Goal: Task Accomplishment & Management: Use online tool/utility

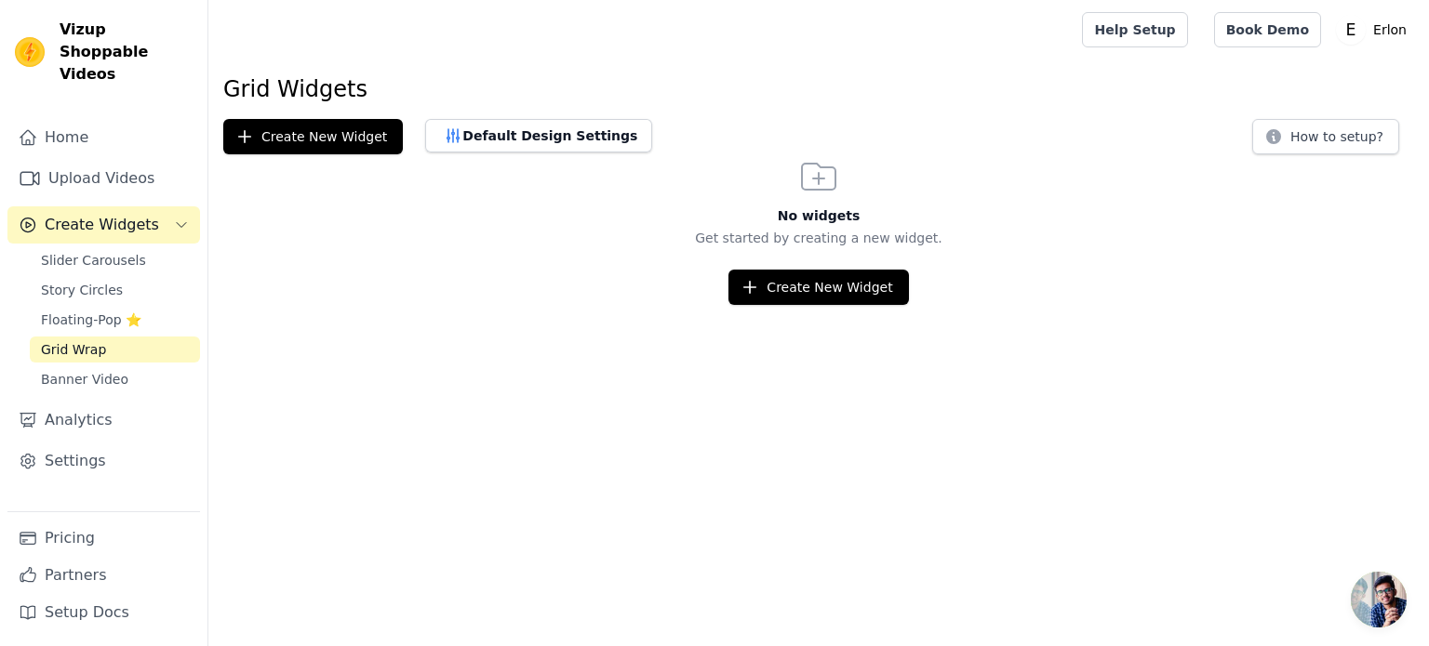
scroll to position [22, 0]
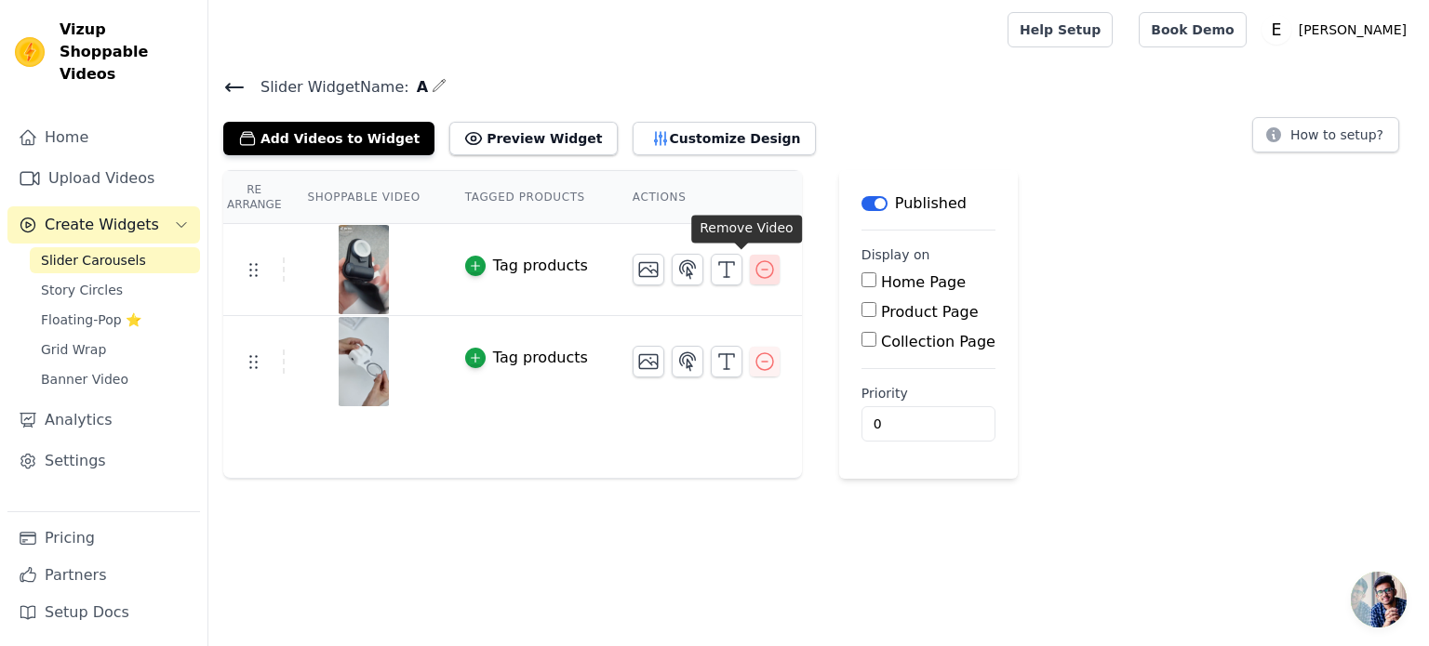
click at [753, 267] on icon "button" at bounding box center [764, 270] width 22 height 22
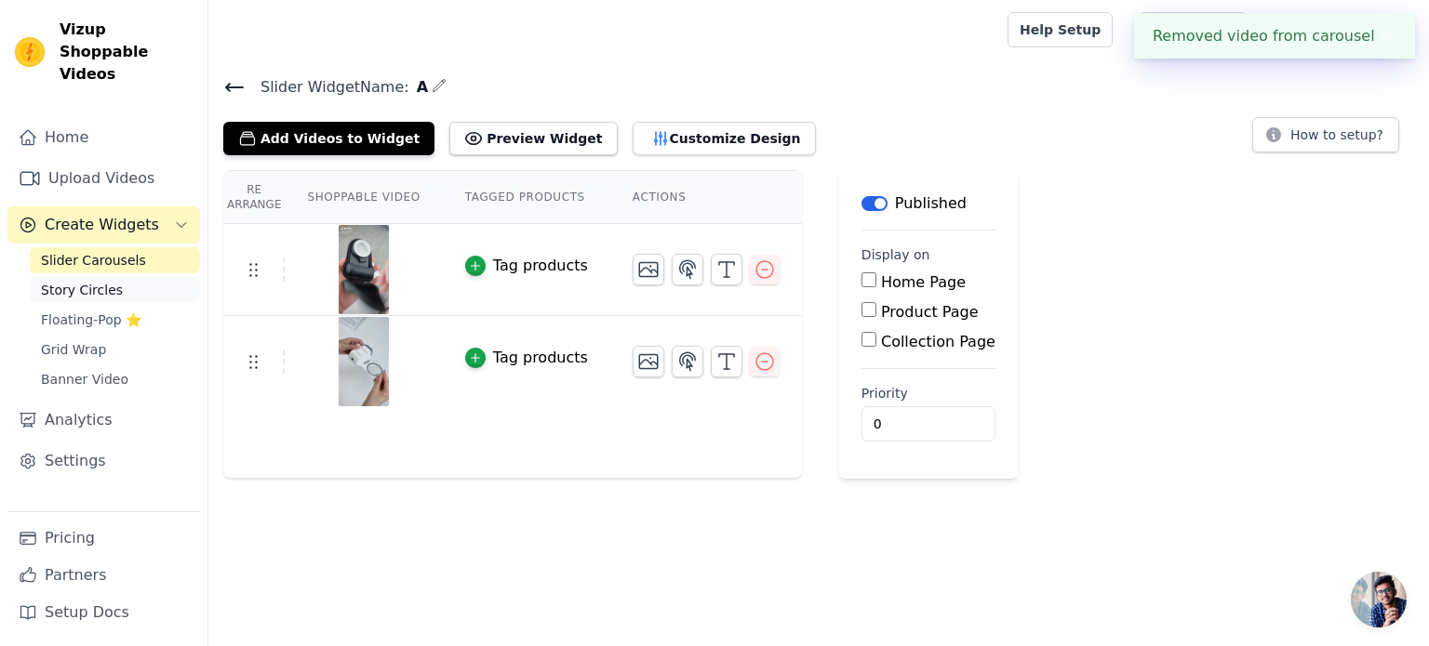
click at [86, 281] on span "Story Circles" at bounding box center [82, 290] width 82 height 19
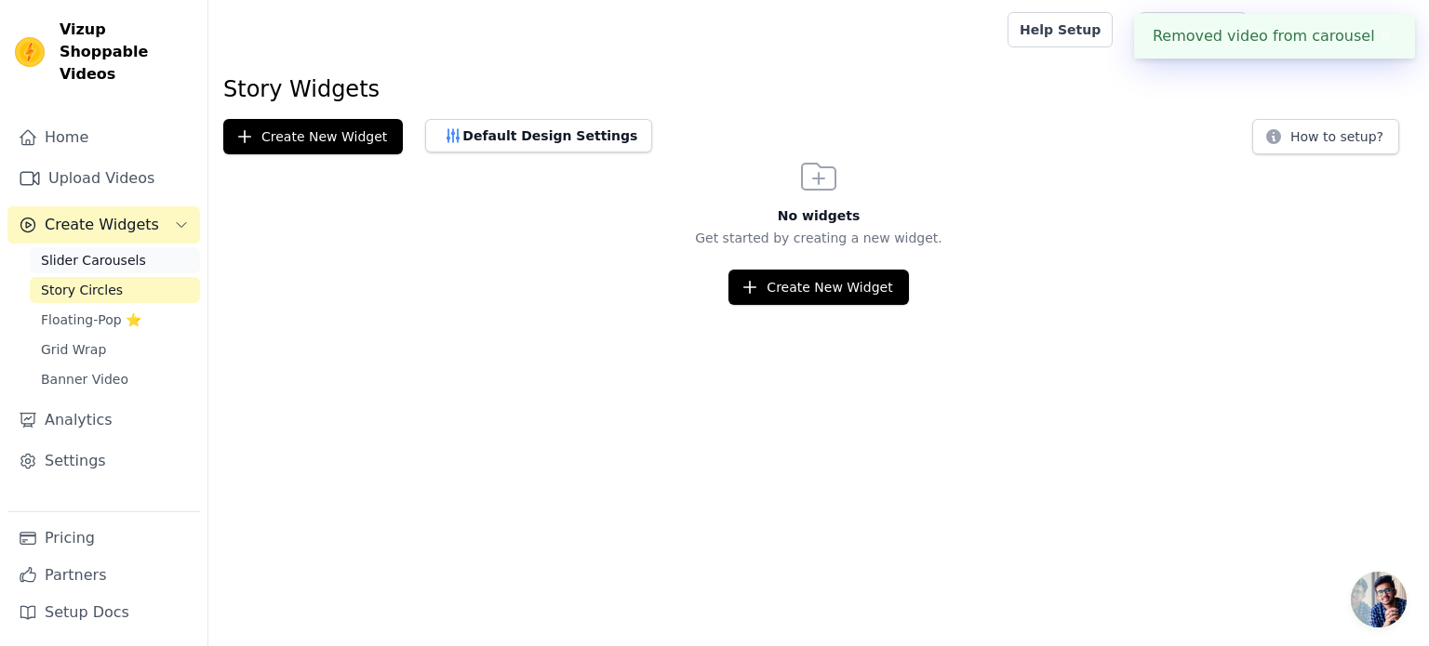
click at [86, 251] on span "Slider Carousels" at bounding box center [93, 260] width 105 height 19
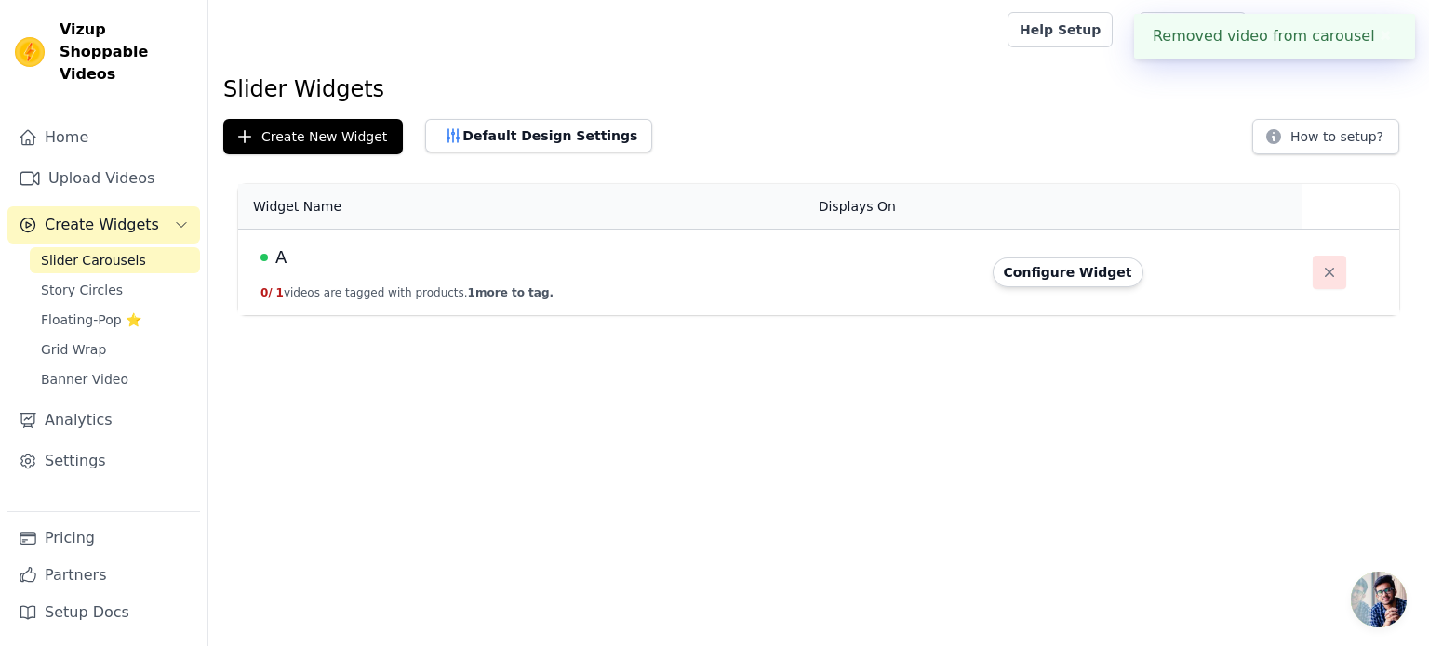
click at [1332, 275] on button "button" at bounding box center [1328, 272] width 33 height 33
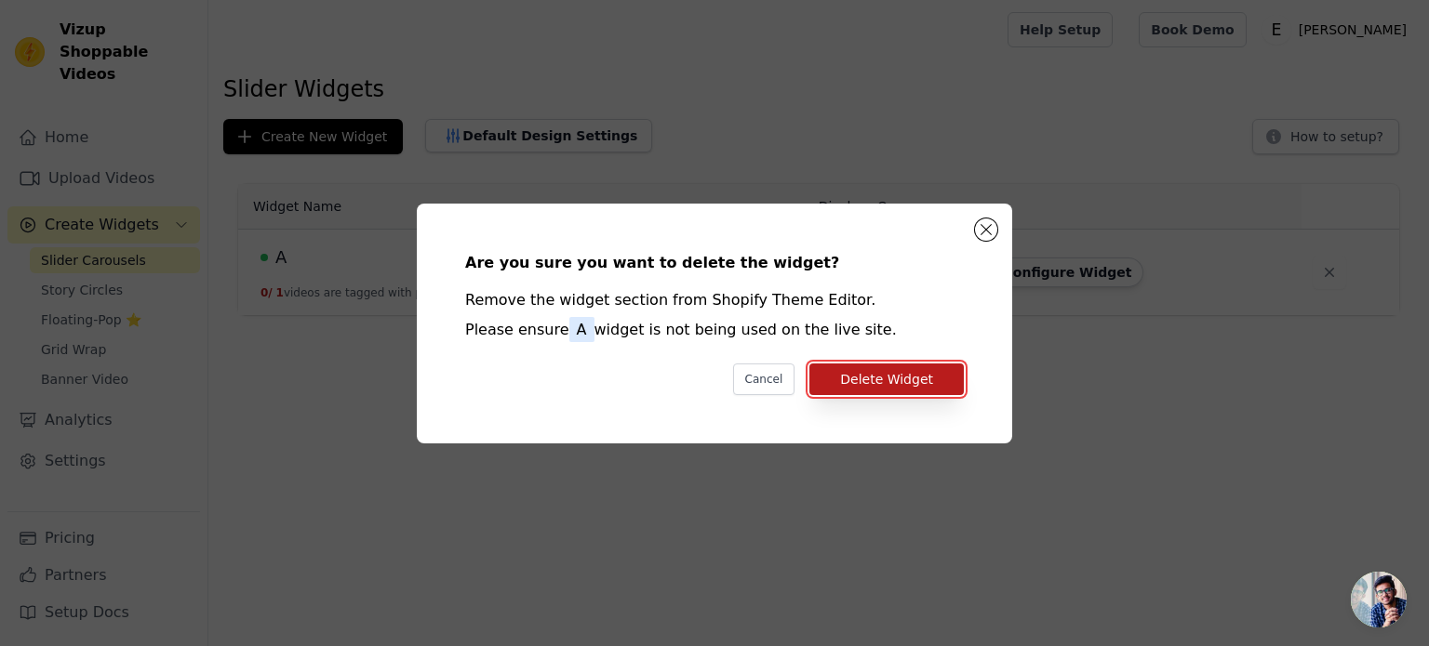
click at [856, 371] on button "Delete Widget" at bounding box center [886, 380] width 154 height 32
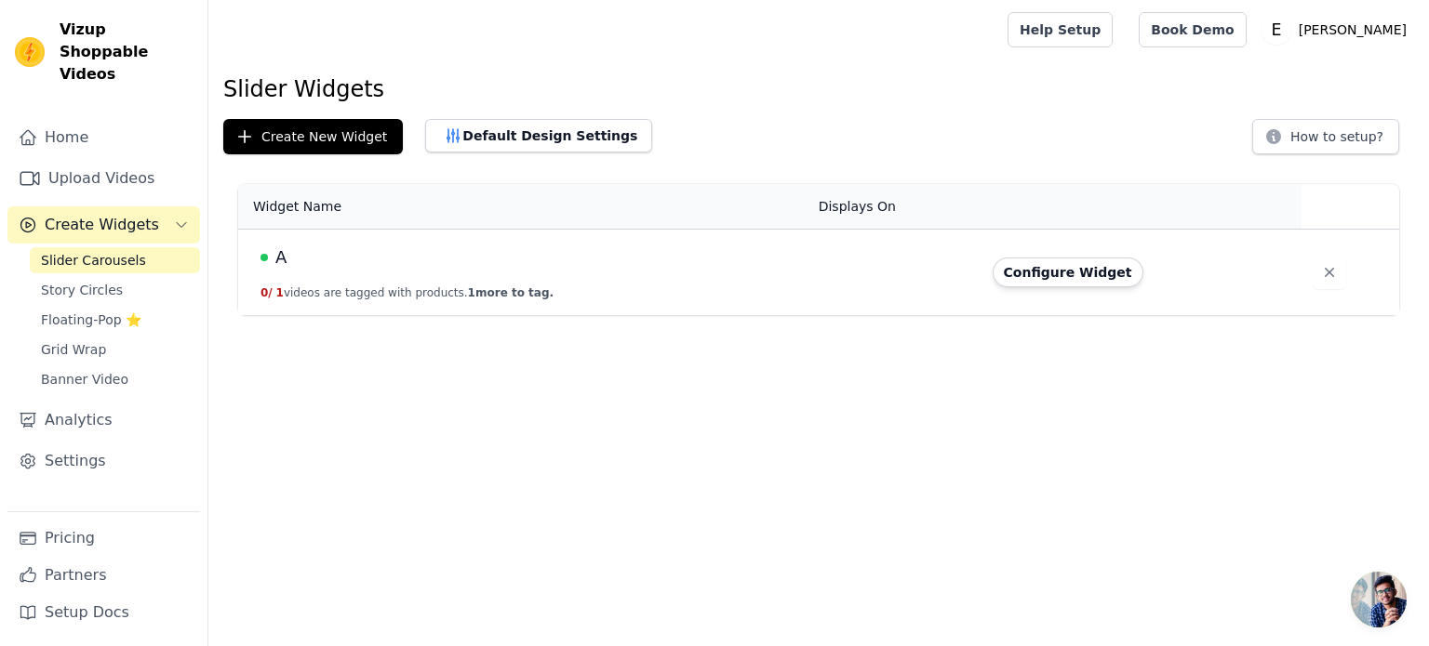
click at [354, 315] on html "Vizup Shoppable Videos Home Upload Videos Create Widgets Slider Carousels Story…" at bounding box center [714, 157] width 1429 height 315
click at [88, 370] on span "Banner Video" at bounding box center [84, 379] width 87 height 19
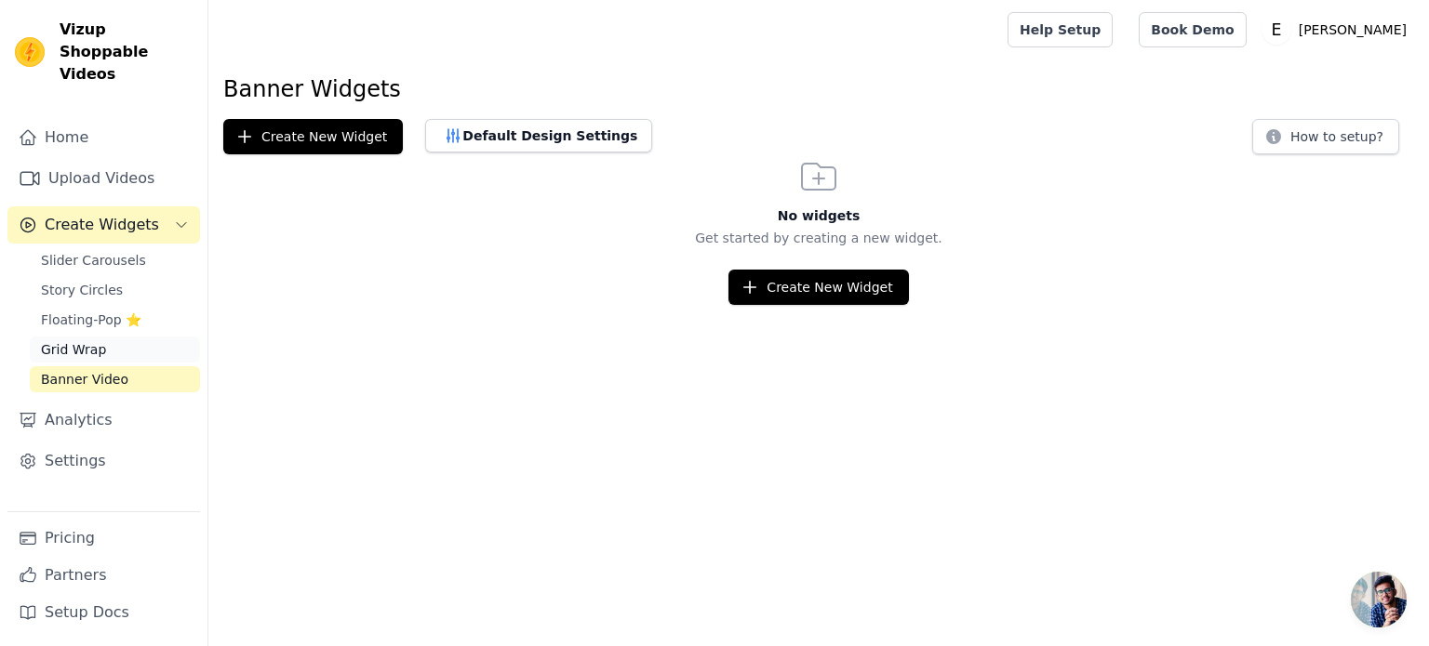
click at [81, 340] on span "Grid Wrap" at bounding box center [73, 349] width 65 height 19
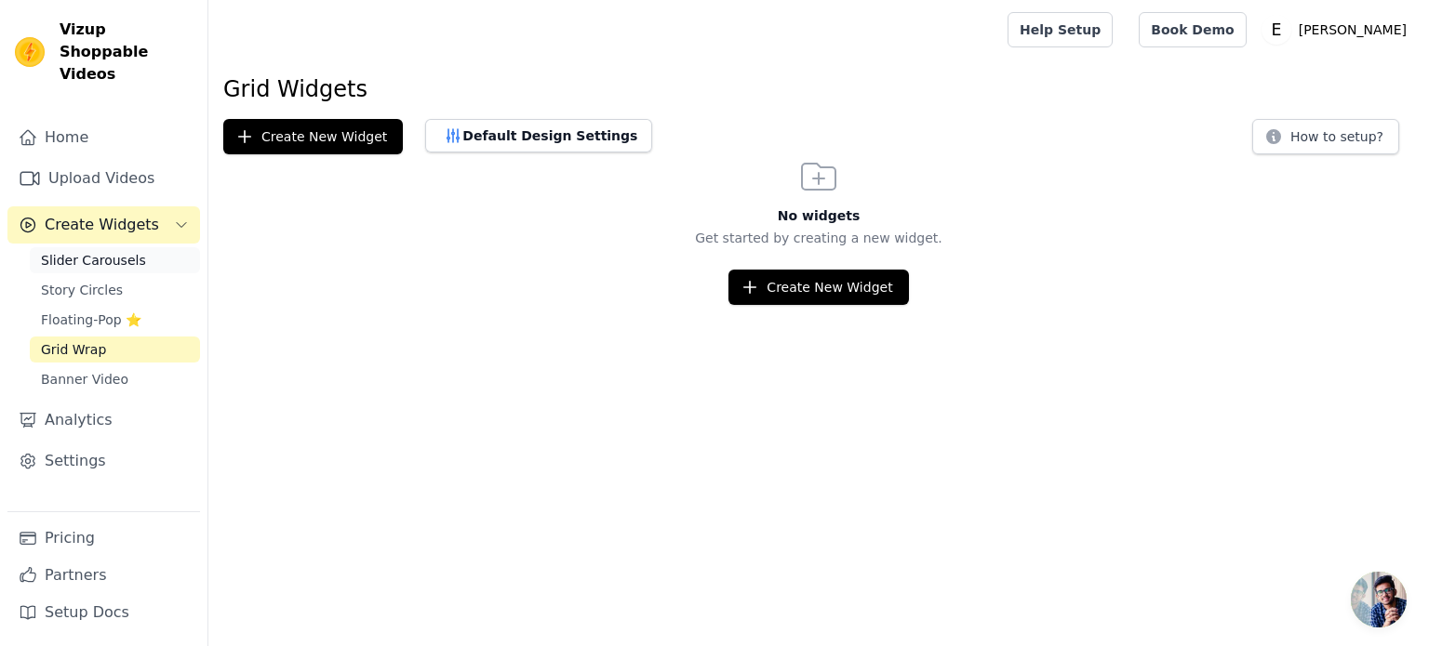
click at [81, 247] on link "Slider Carousels" at bounding box center [115, 260] width 170 height 26
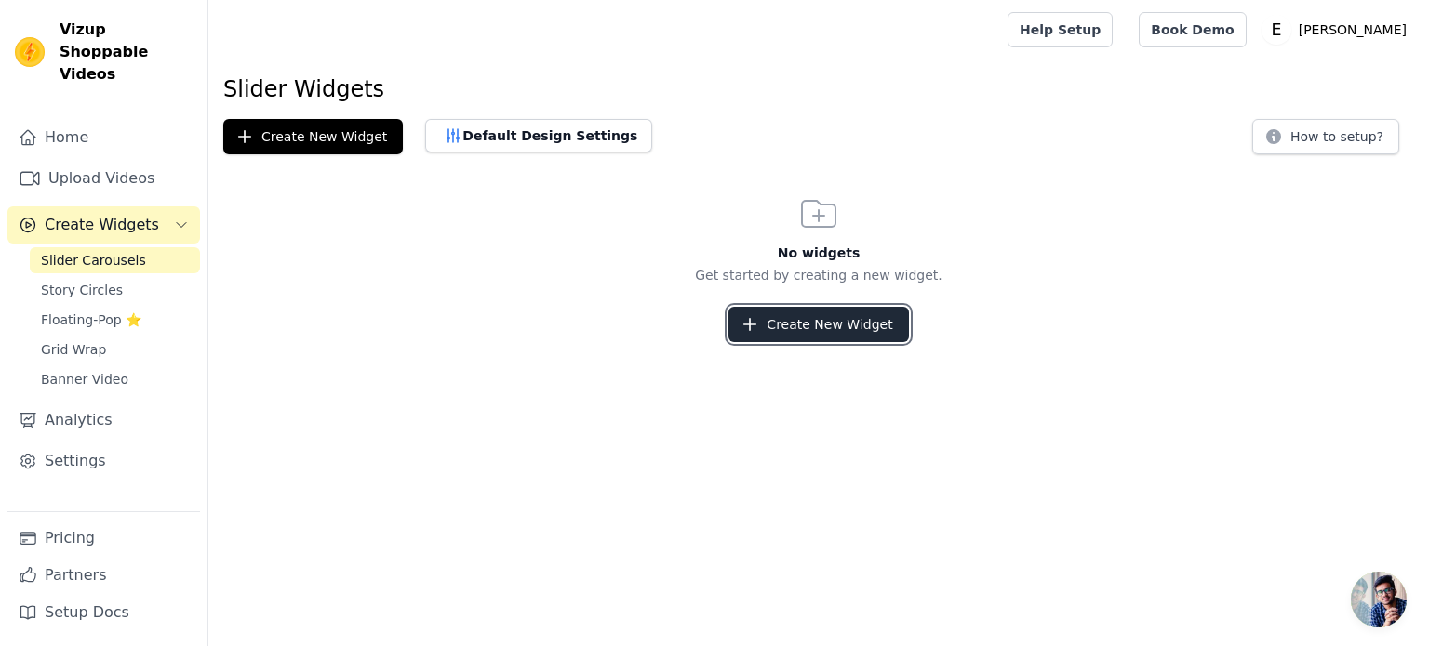
click at [822, 323] on button "Create New Widget" at bounding box center [818, 324] width 180 height 35
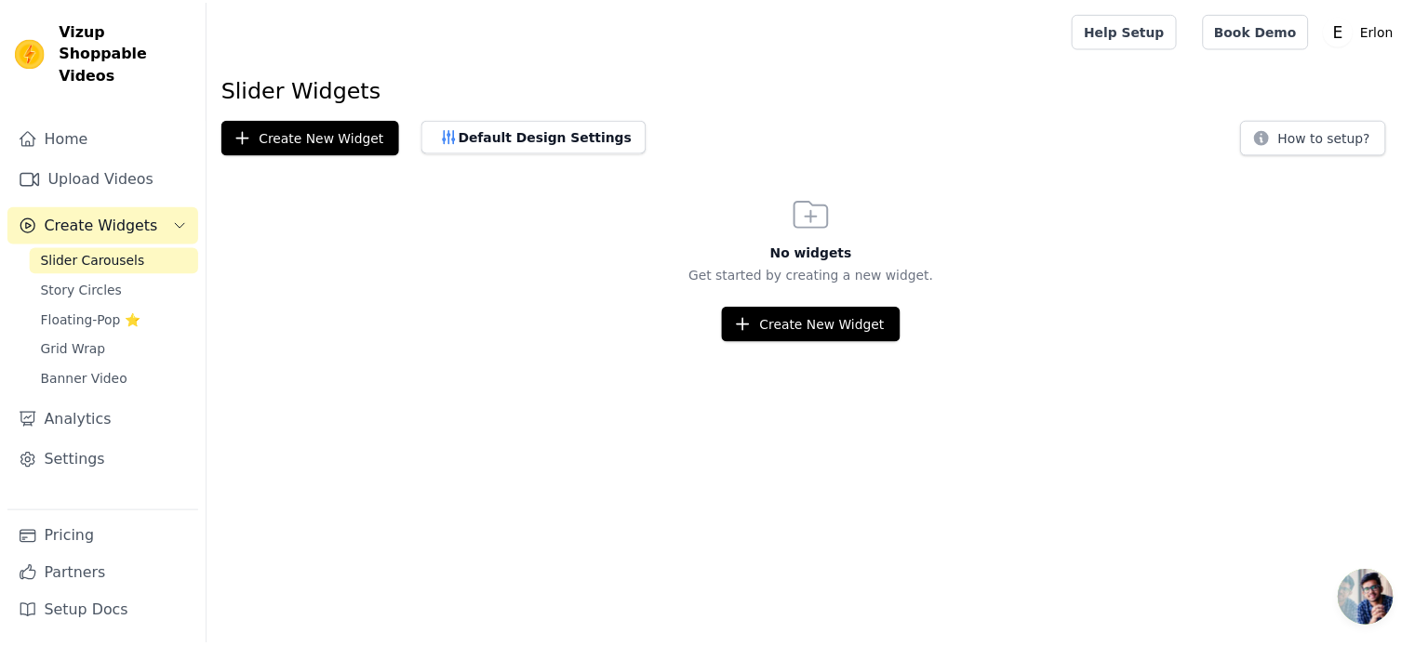
scroll to position [22, 0]
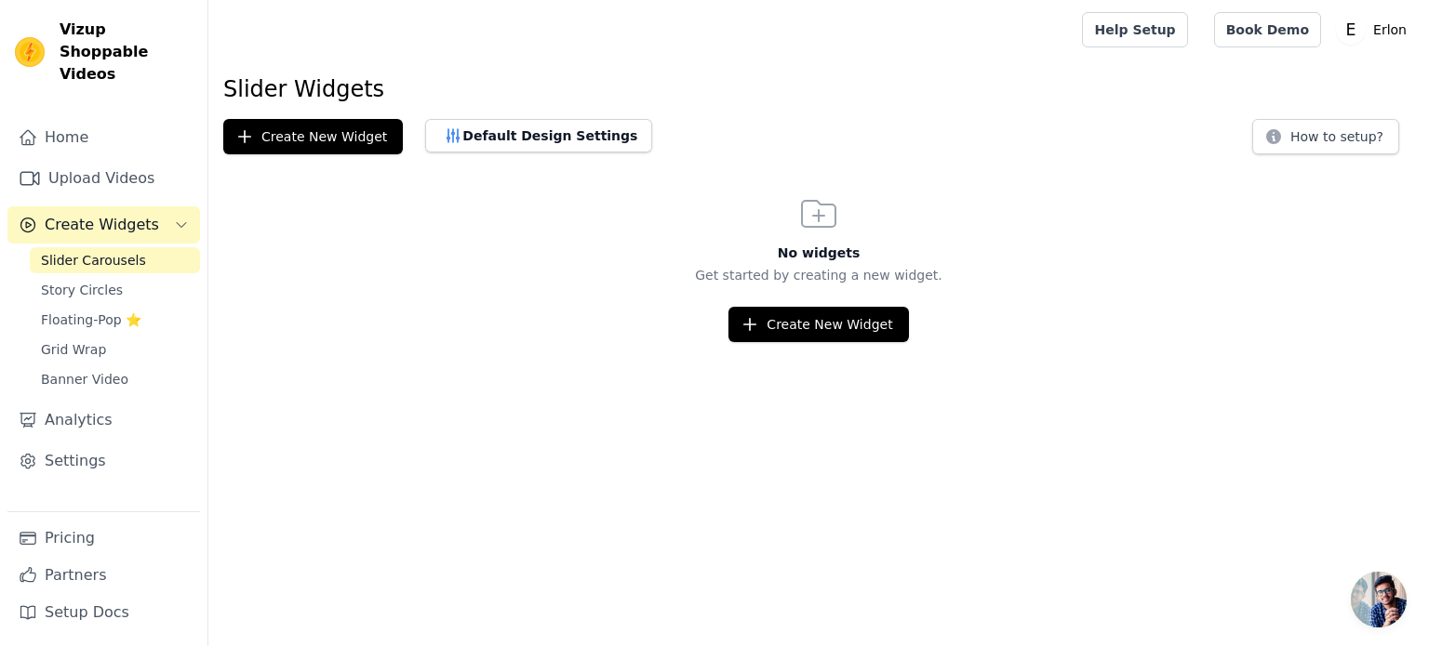
click at [115, 251] on span "Slider Carousels" at bounding box center [93, 260] width 105 height 19
click at [825, 312] on button "Create New Widget" at bounding box center [818, 324] width 180 height 35
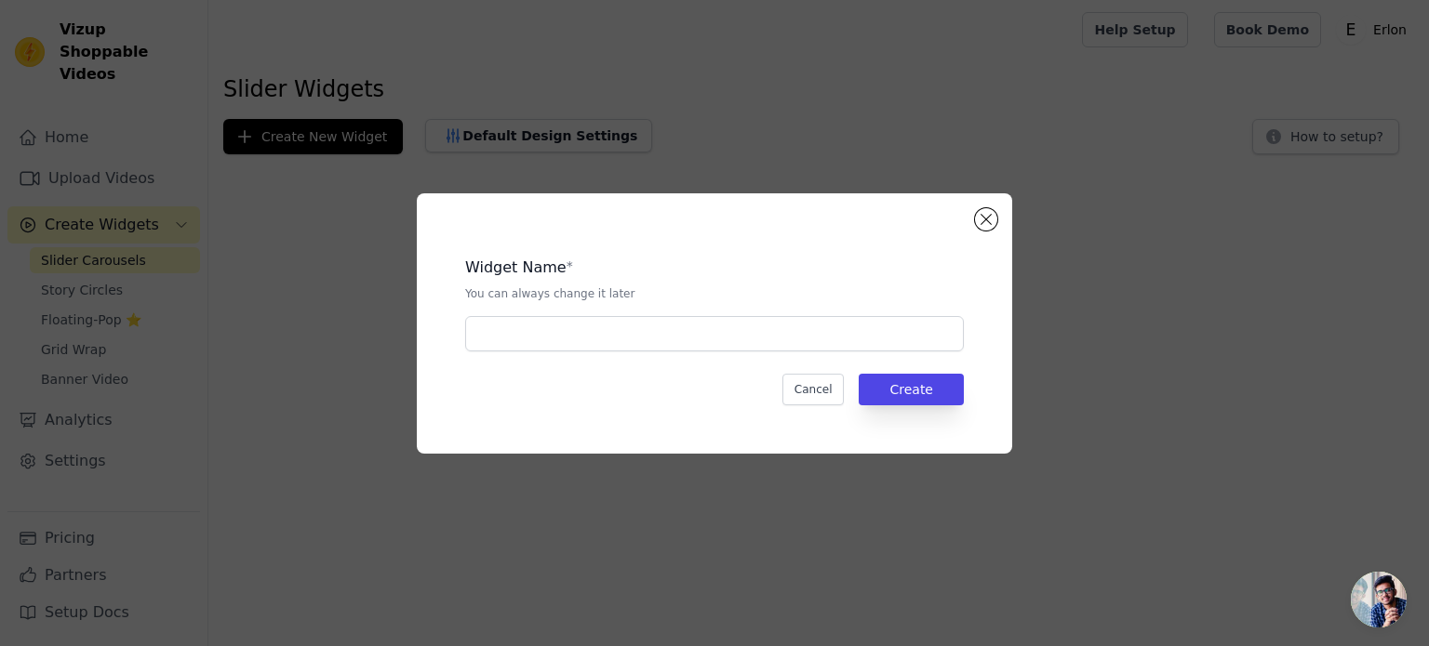
click at [668, 314] on div "Widget Name * You can always change it later" at bounding box center [714, 297] width 499 height 110
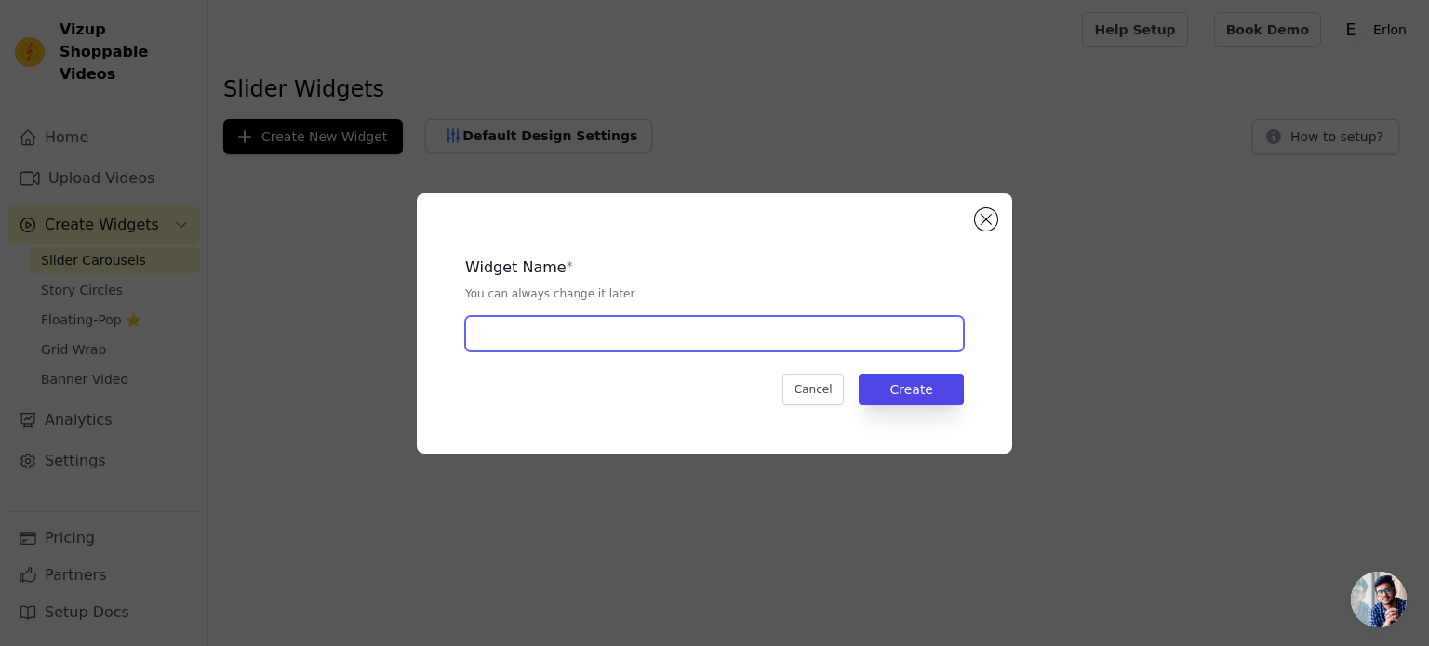
click at [653, 329] on input "text" at bounding box center [714, 333] width 499 height 35
type input "AA"
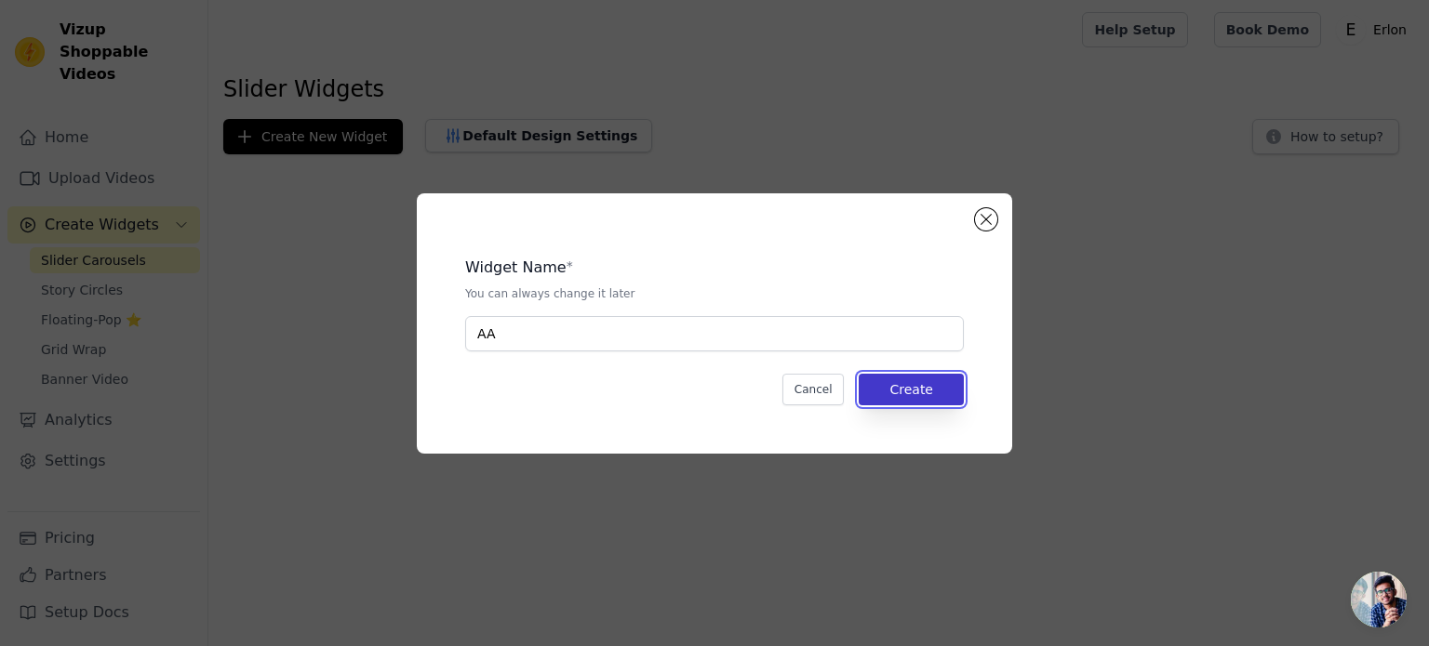
click at [956, 394] on button "Create" at bounding box center [910, 390] width 105 height 32
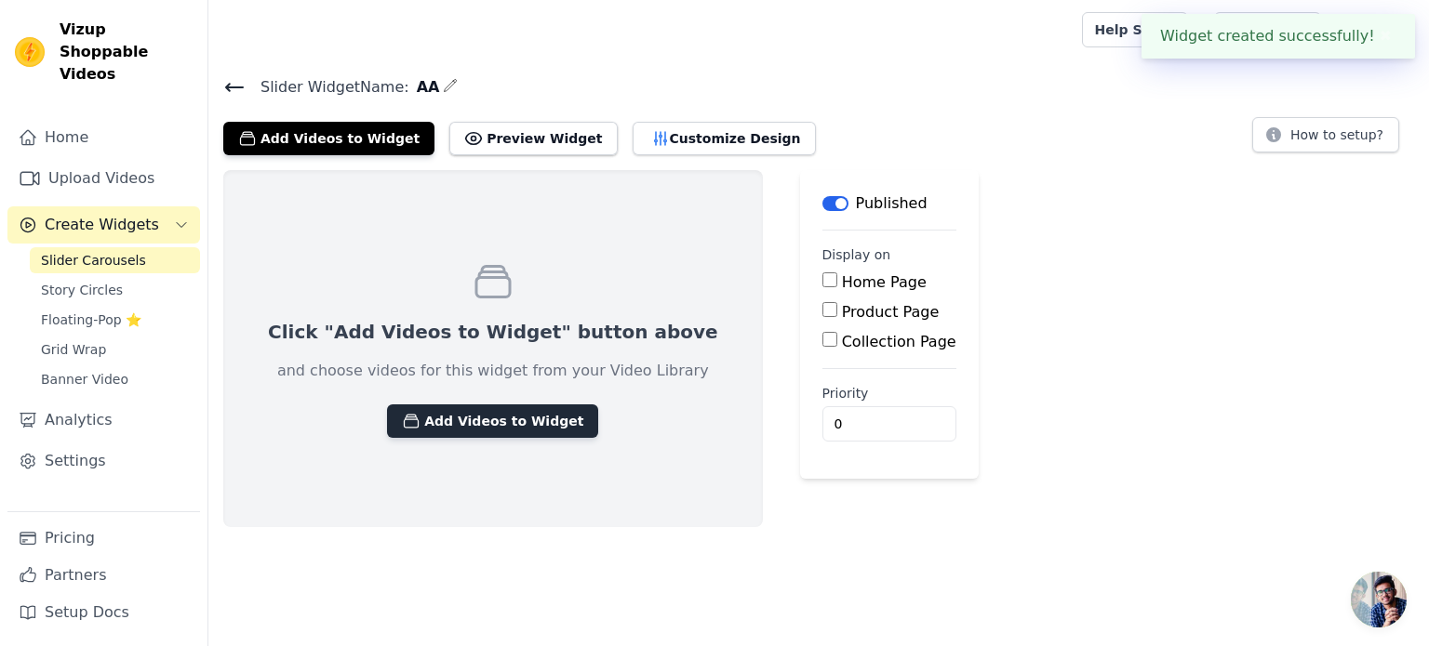
click at [540, 418] on button "Add Videos to Widget" at bounding box center [492, 421] width 211 height 33
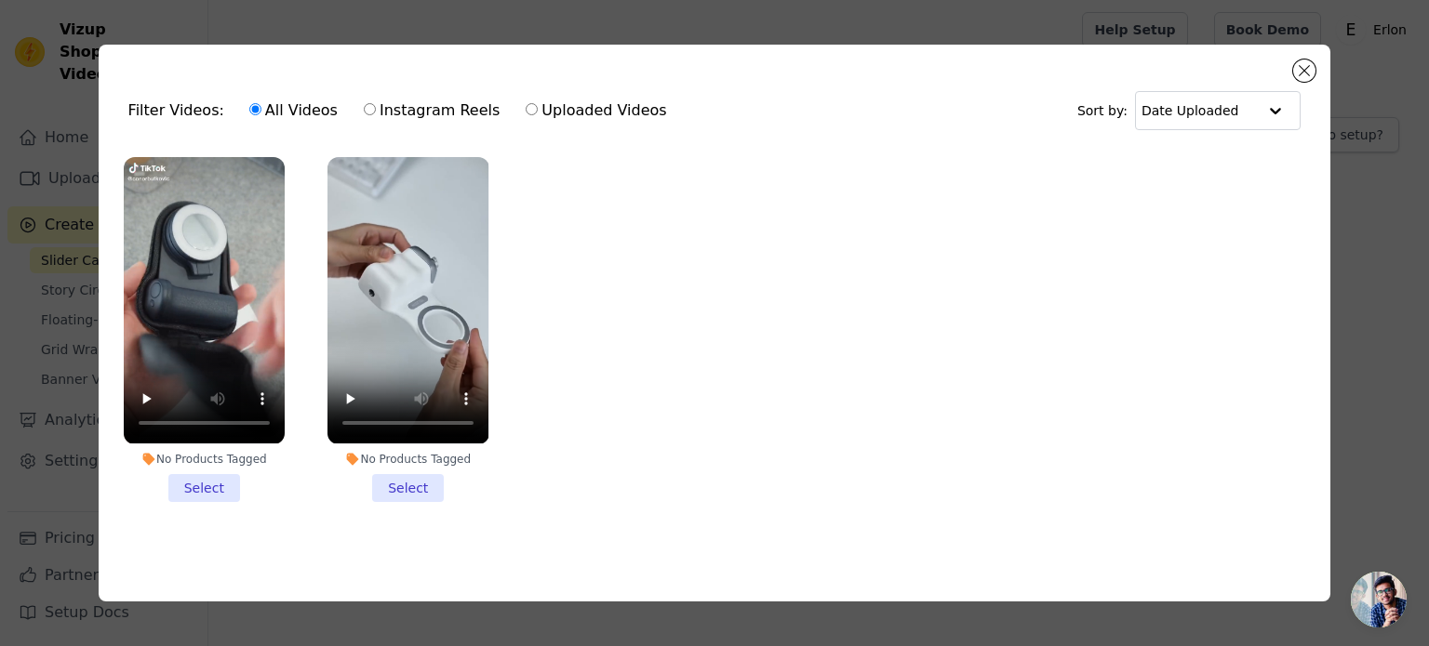
click at [525, 103] on input "Uploaded Videos" at bounding box center [531, 109] width 12 height 12
radio input "true"
click at [1310, 66] on button "Close modal" at bounding box center [1304, 71] width 22 height 22
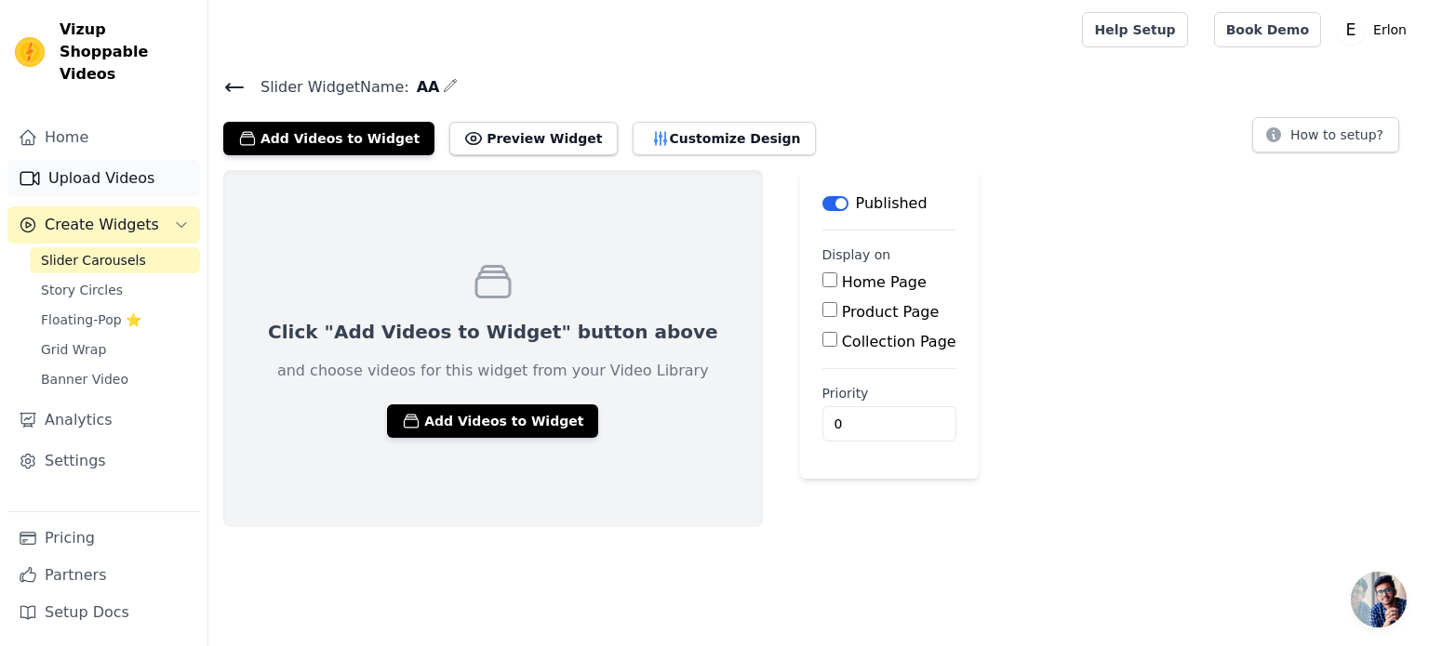
click at [68, 160] on link "Upload Videos" at bounding box center [103, 178] width 193 height 37
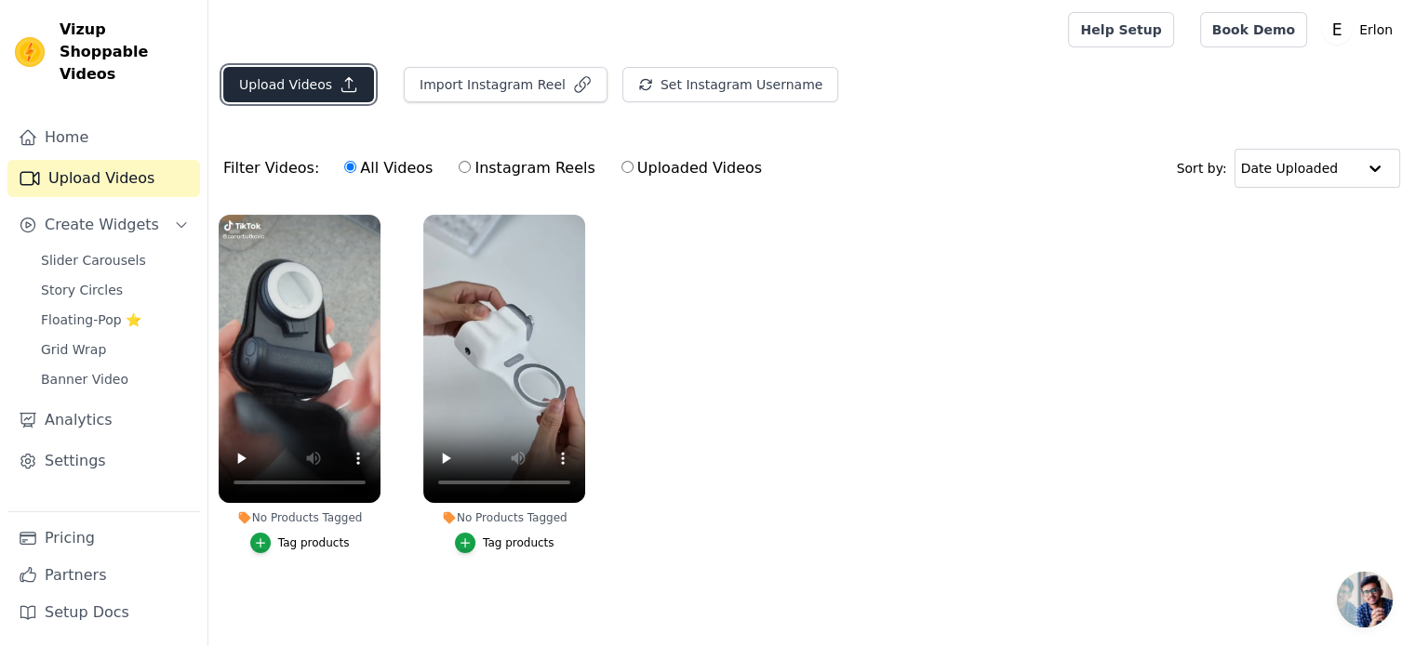
click at [299, 92] on button "Upload Videos" at bounding box center [298, 84] width 151 height 35
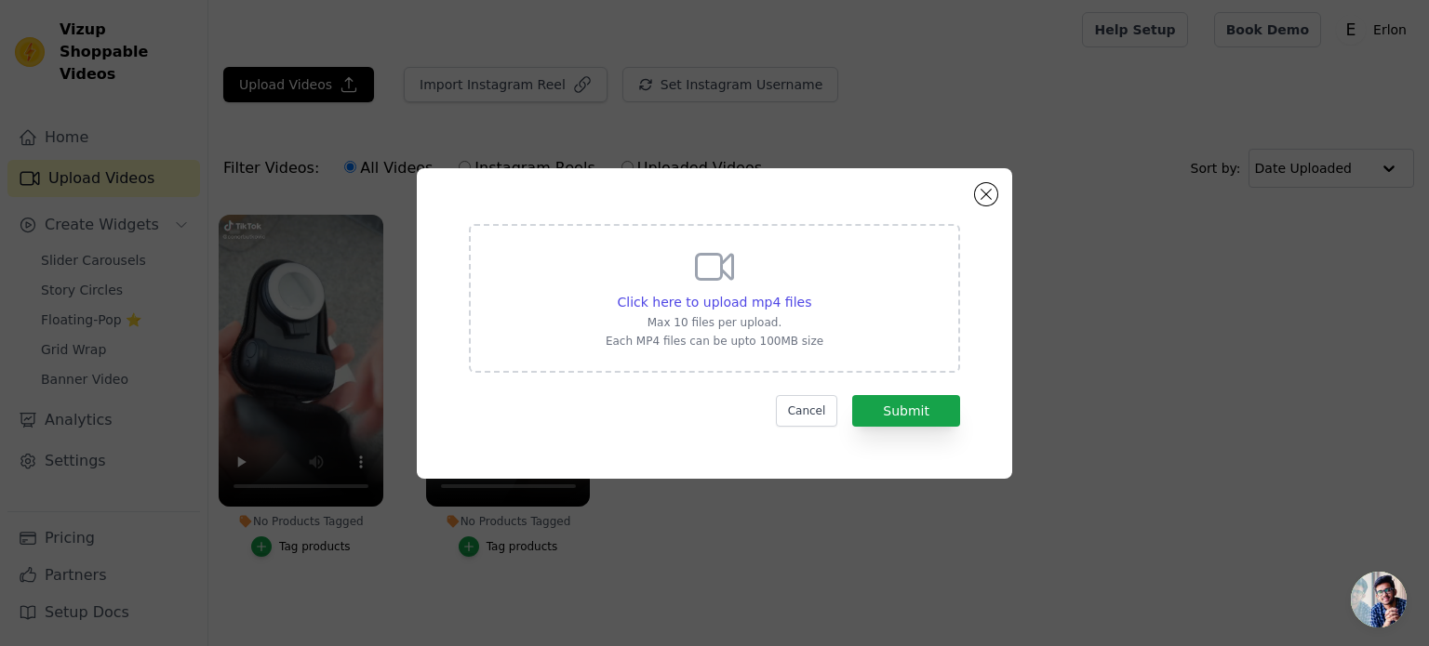
click at [714, 313] on div "Click here to upload mp4 files Max 10 files per upload. Each MP4 files can be u…" at bounding box center [714, 297] width 218 height 104
click at [810, 293] on input "Click here to upload mp4 files Max 10 files per upload. Each MP4 files can be u…" at bounding box center [810, 292] width 1 height 1
type input "C:\fakepath\YouCut_20250914_173513578.mp4"
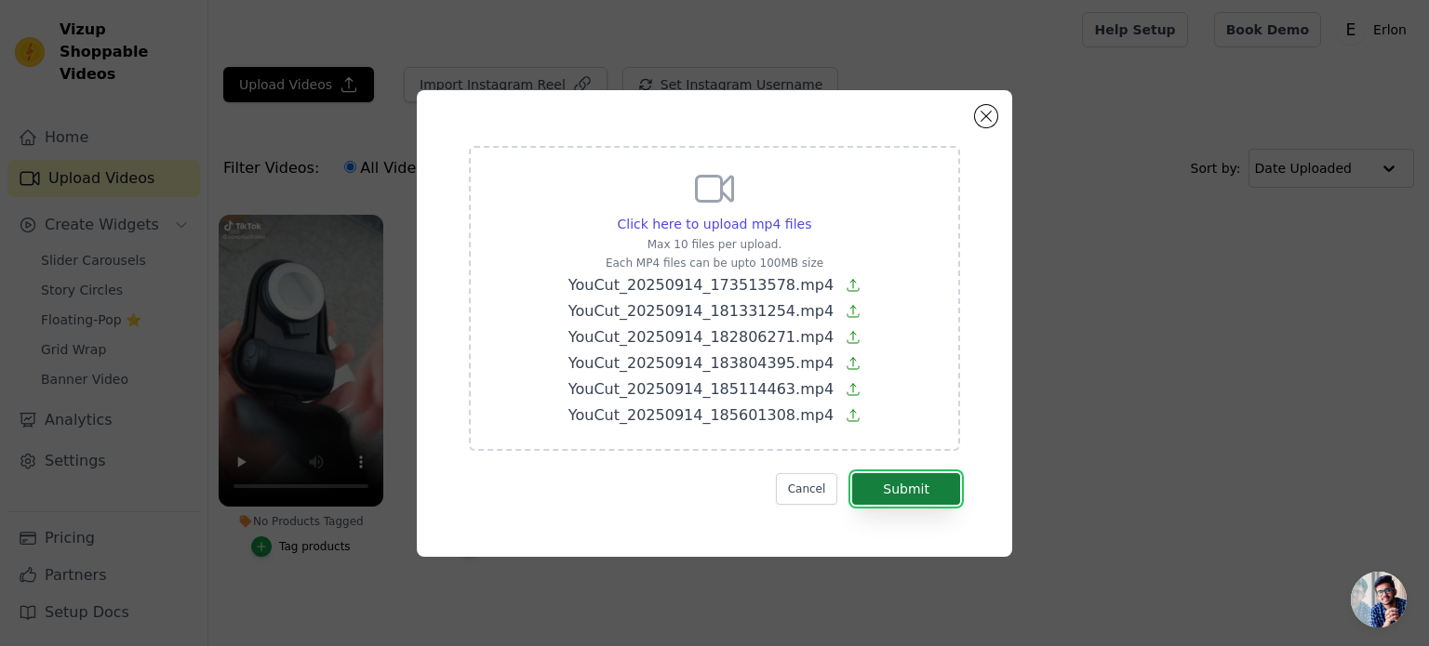
click at [908, 482] on button "Submit" at bounding box center [906, 489] width 108 height 32
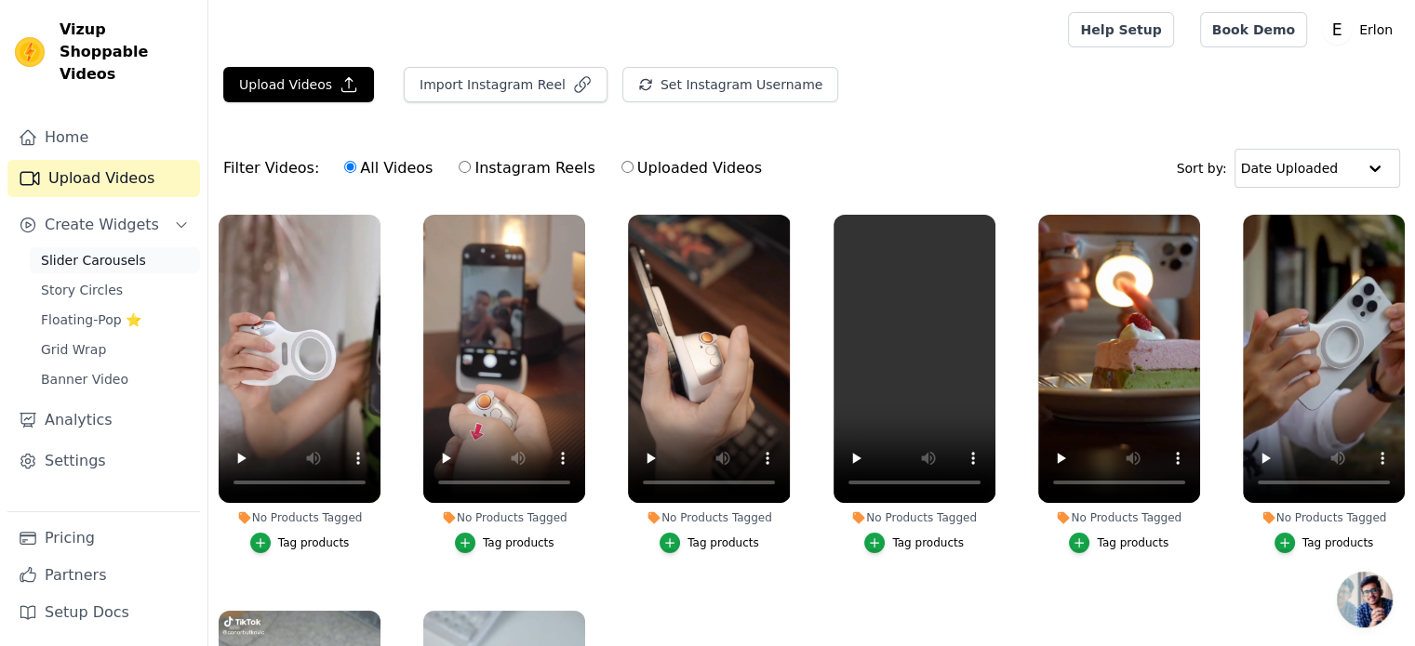
click at [73, 251] on span "Slider Carousels" at bounding box center [93, 260] width 105 height 19
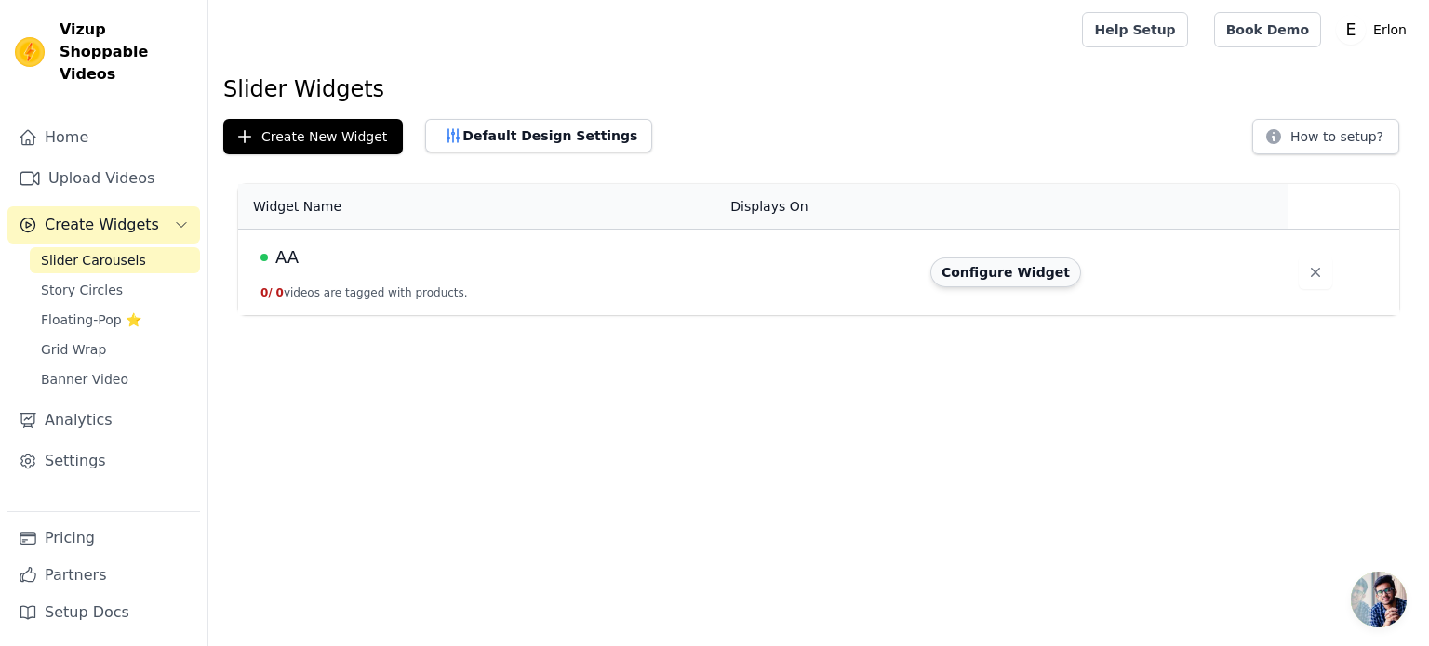
click at [1016, 267] on button "Configure Widget" at bounding box center [1005, 273] width 151 height 30
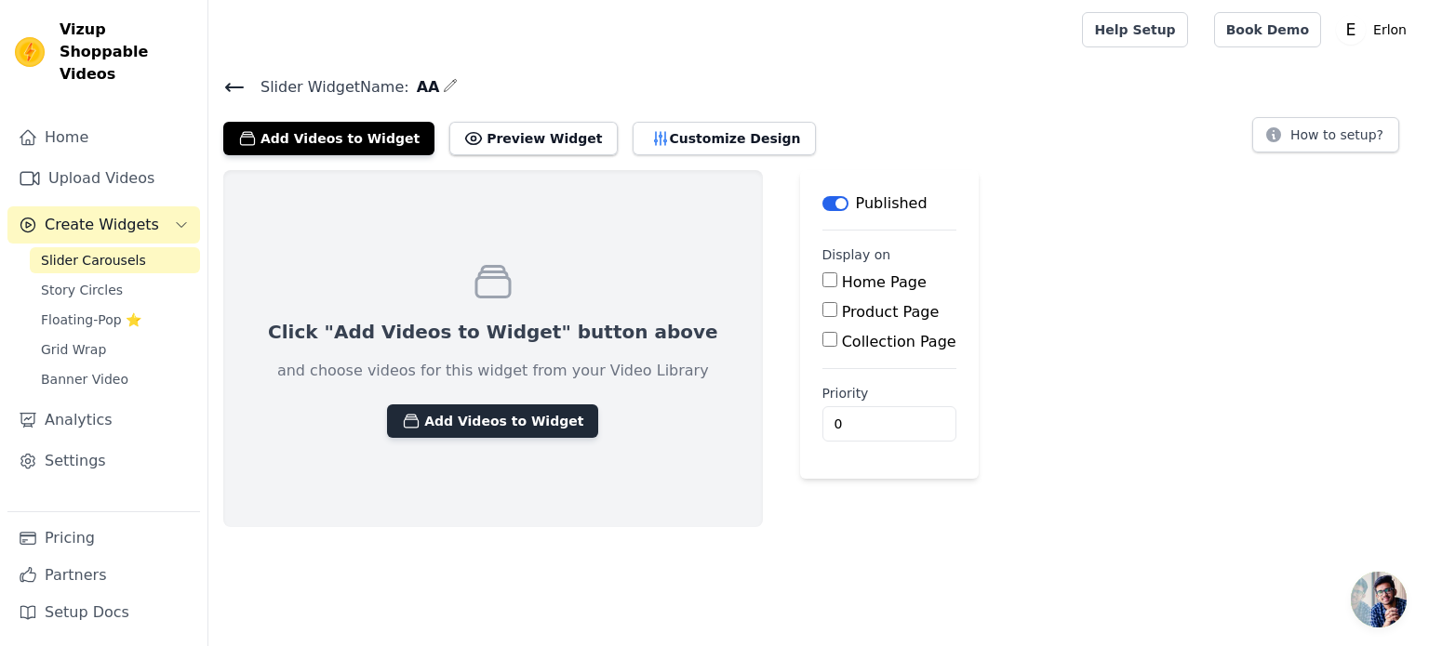
click at [506, 421] on button "Add Videos to Widget" at bounding box center [492, 421] width 211 height 33
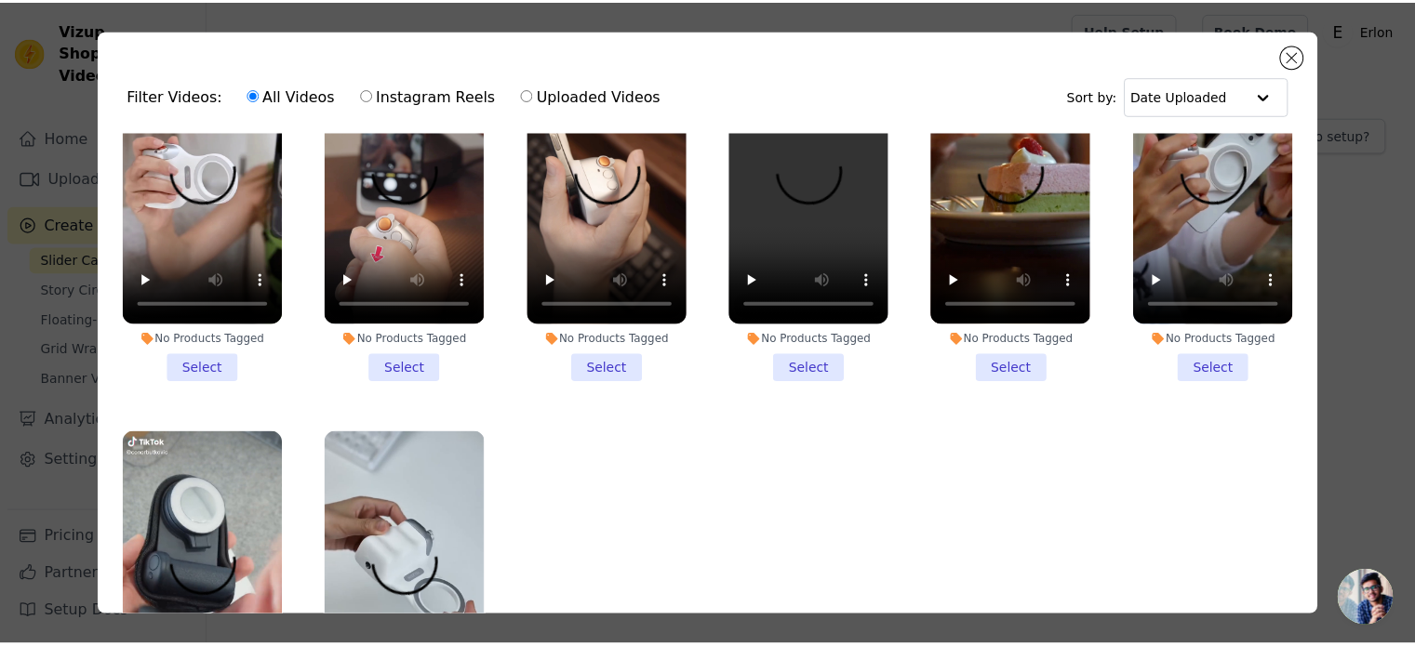
scroll to position [11, 0]
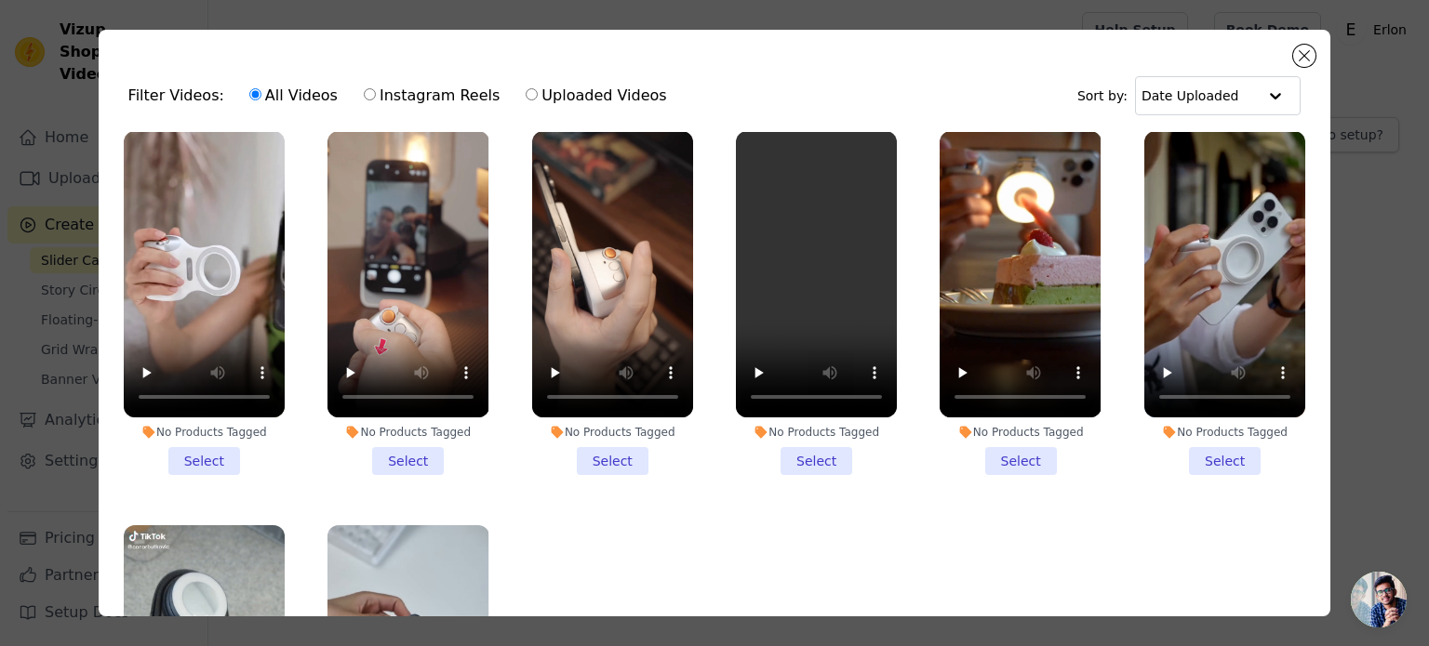
click at [200, 463] on li "No Products Tagged Select" at bounding box center [204, 303] width 161 height 344
click at [0, 0] on input "No Products Tagged Select" at bounding box center [0, 0] width 0 height 0
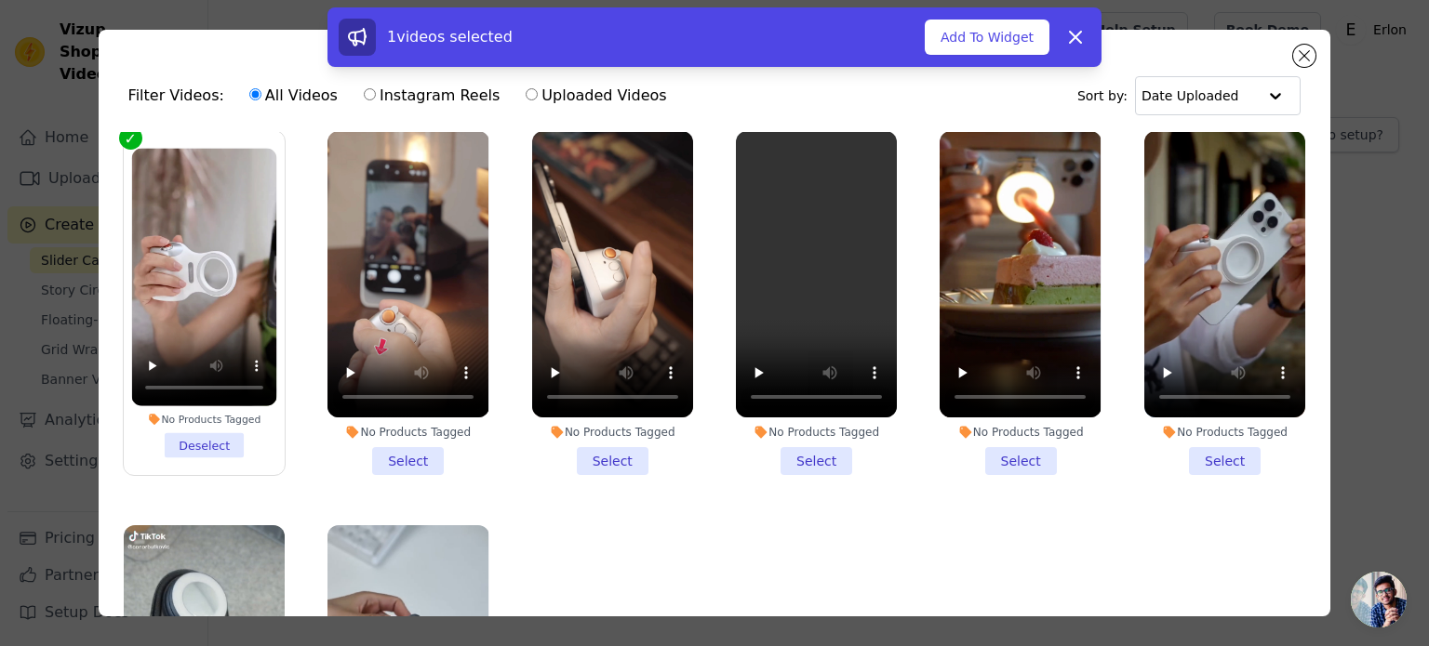
click at [388, 461] on li "No Products Tagged Select" at bounding box center [407, 303] width 161 height 344
click at [0, 0] on input "No Products Tagged Select" at bounding box center [0, 0] width 0 height 0
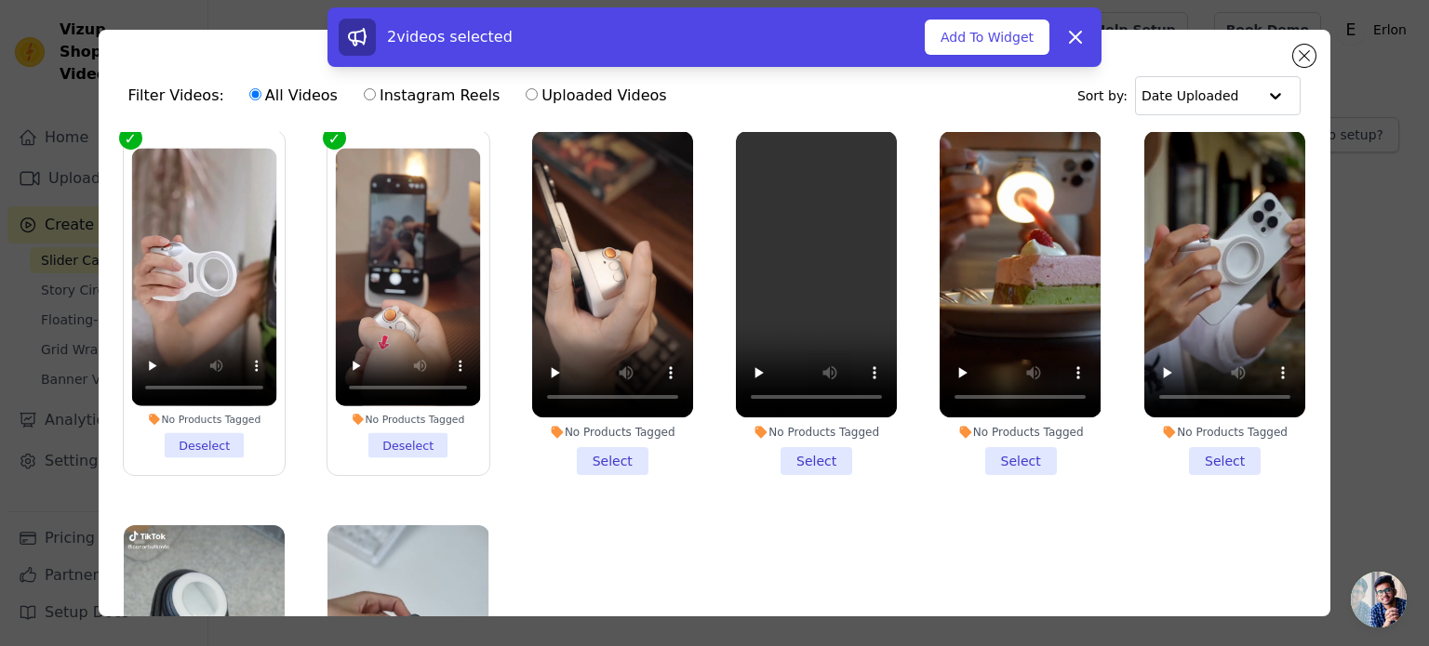
click at [621, 456] on li "No Products Tagged Select" at bounding box center [612, 303] width 161 height 344
click at [0, 0] on input "No Products Tagged Select" at bounding box center [0, 0] width 0 height 0
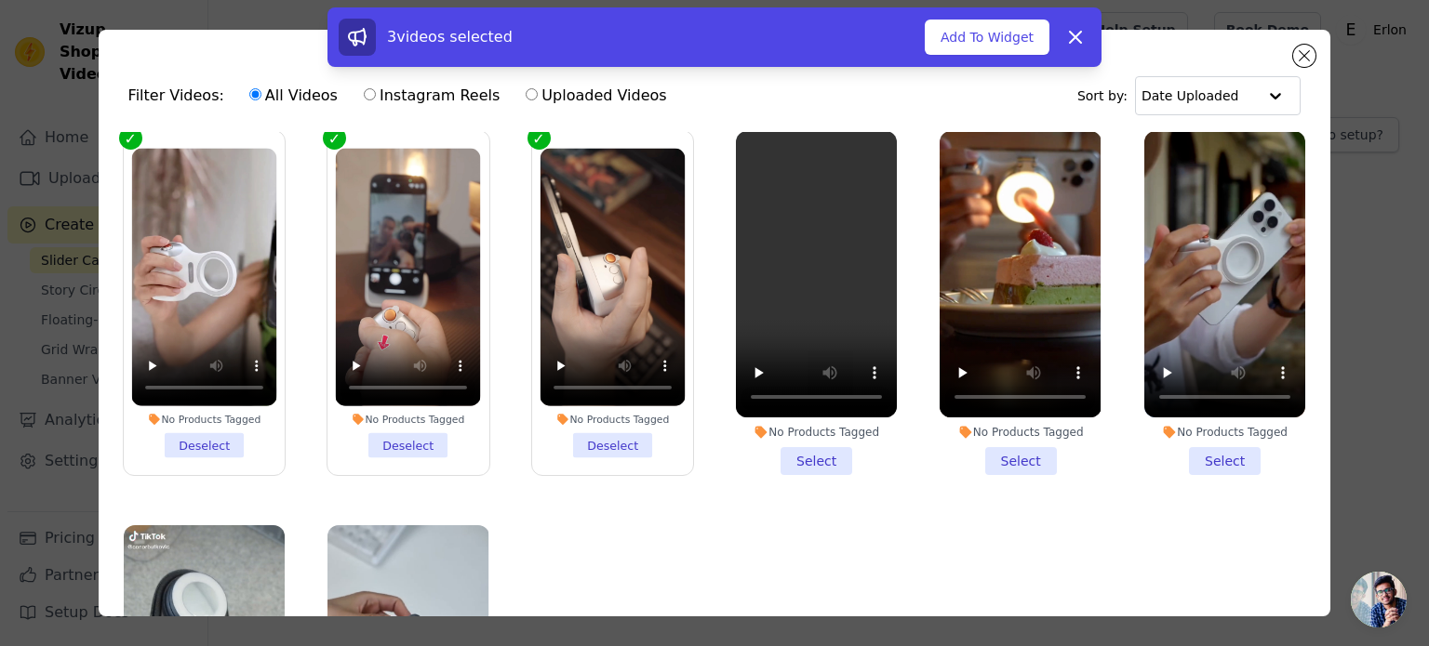
click at [783, 449] on li "No Products Tagged Select" at bounding box center [816, 303] width 161 height 344
click at [0, 0] on input "No Products Tagged Select" at bounding box center [0, 0] width 0 height 0
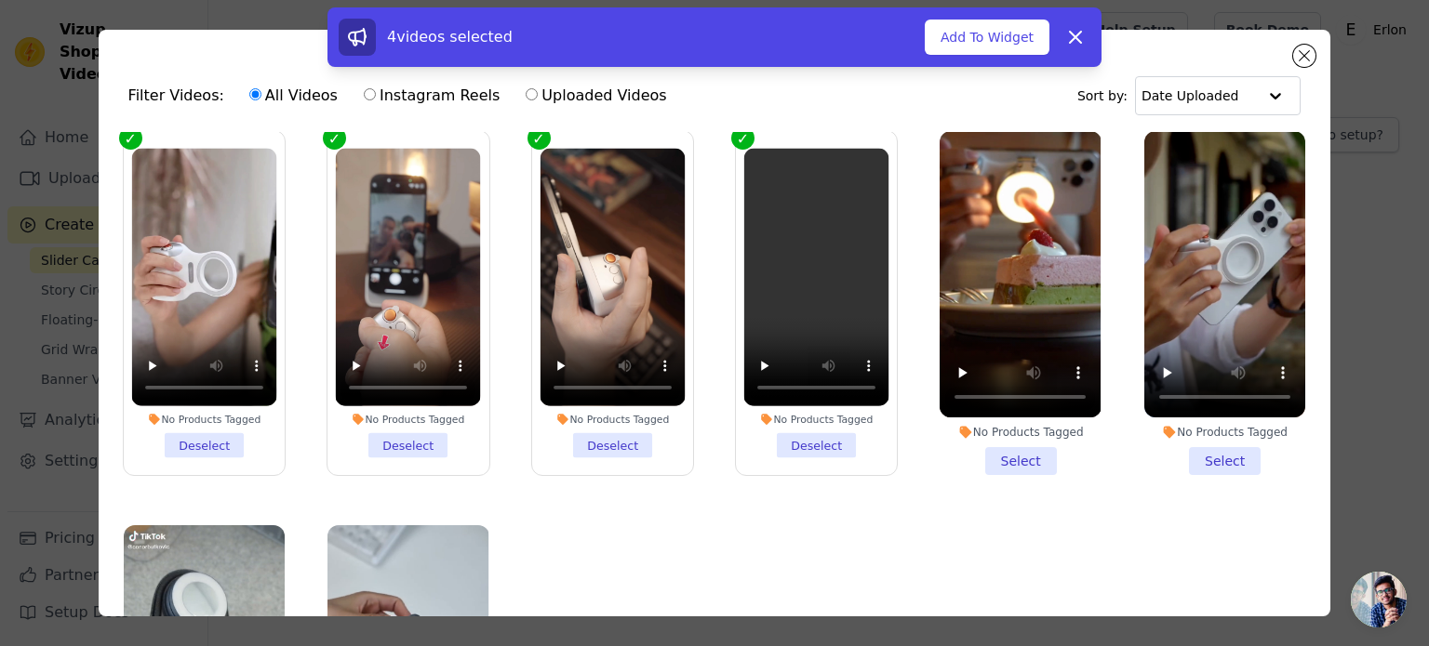
drag, startPoint x: 1001, startPoint y: 455, endPoint x: 1018, endPoint y: 454, distance: 16.8
click at [1001, 454] on li "No Products Tagged Select" at bounding box center [1019, 303] width 161 height 344
click at [0, 0] on input "No Products Tagged Select" at bounding box center [0, 0] width 0 height 0
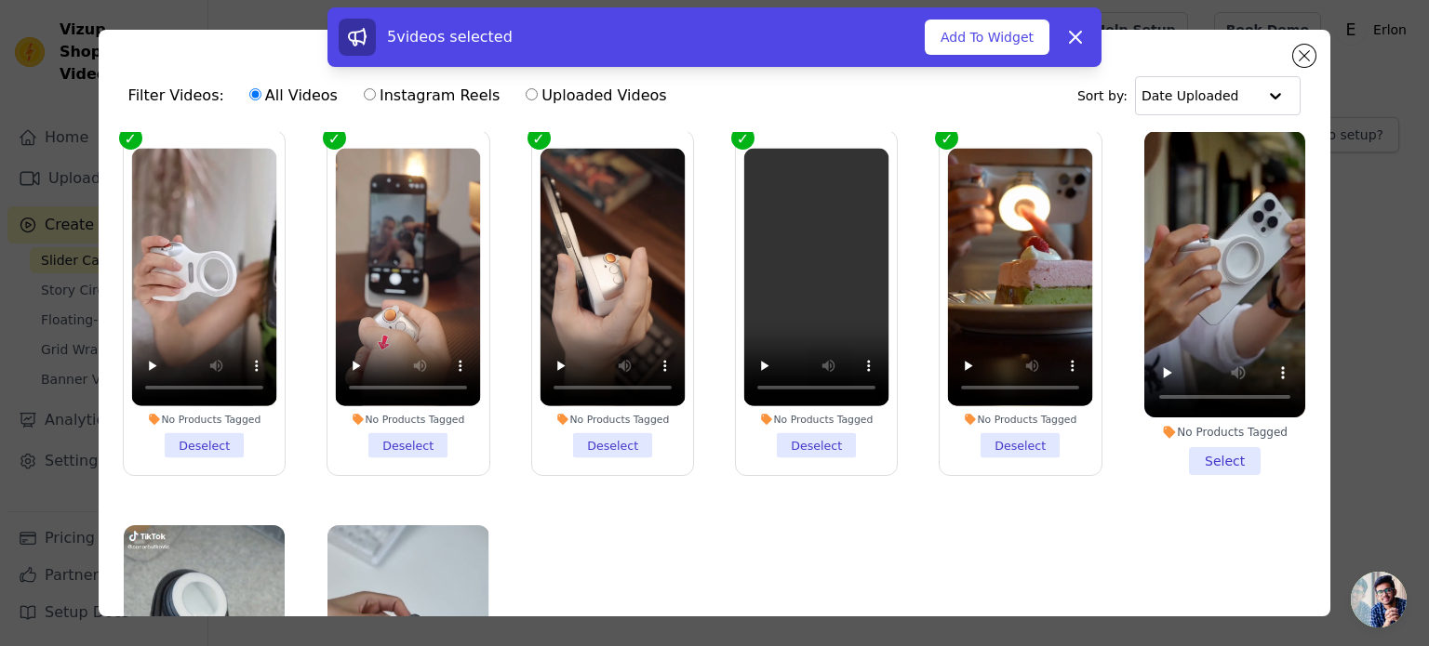
click at [1228, 453] on li "No Products Tagged Select" at bounding box center [1224, 303] width 161 height 344
click at [0, 0] on input "No Products Tagged Select" at bounding box center [0, 0] width 0 height 0
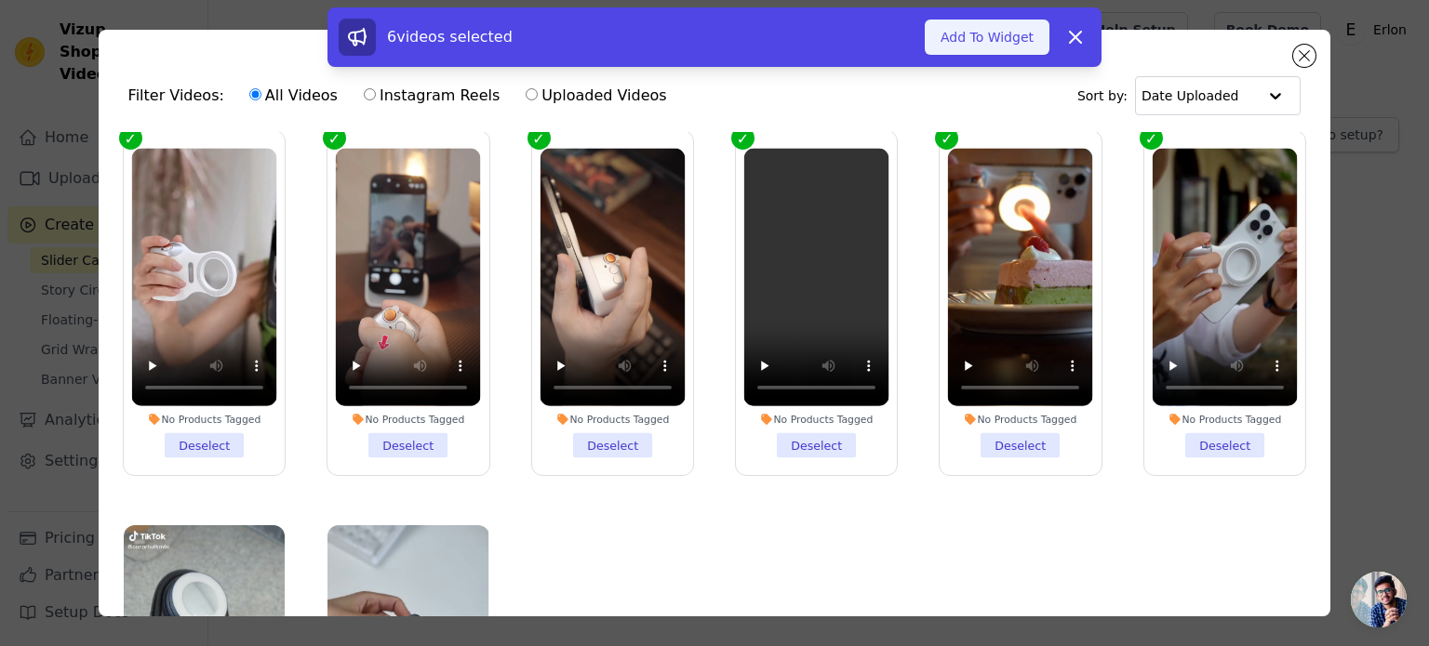
click at [964, 33] on button "Add To Widget" at bounding box center [987, 37] width 125 height 35
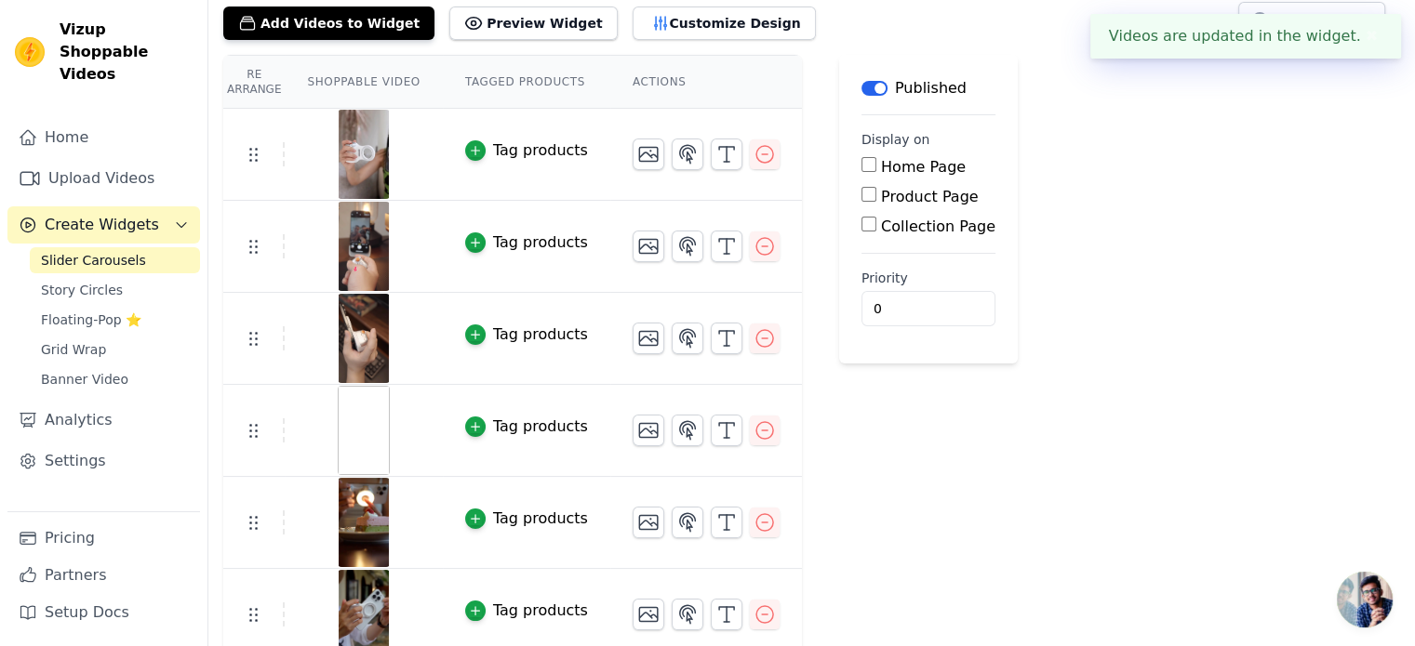
scroll to position [126, 0]
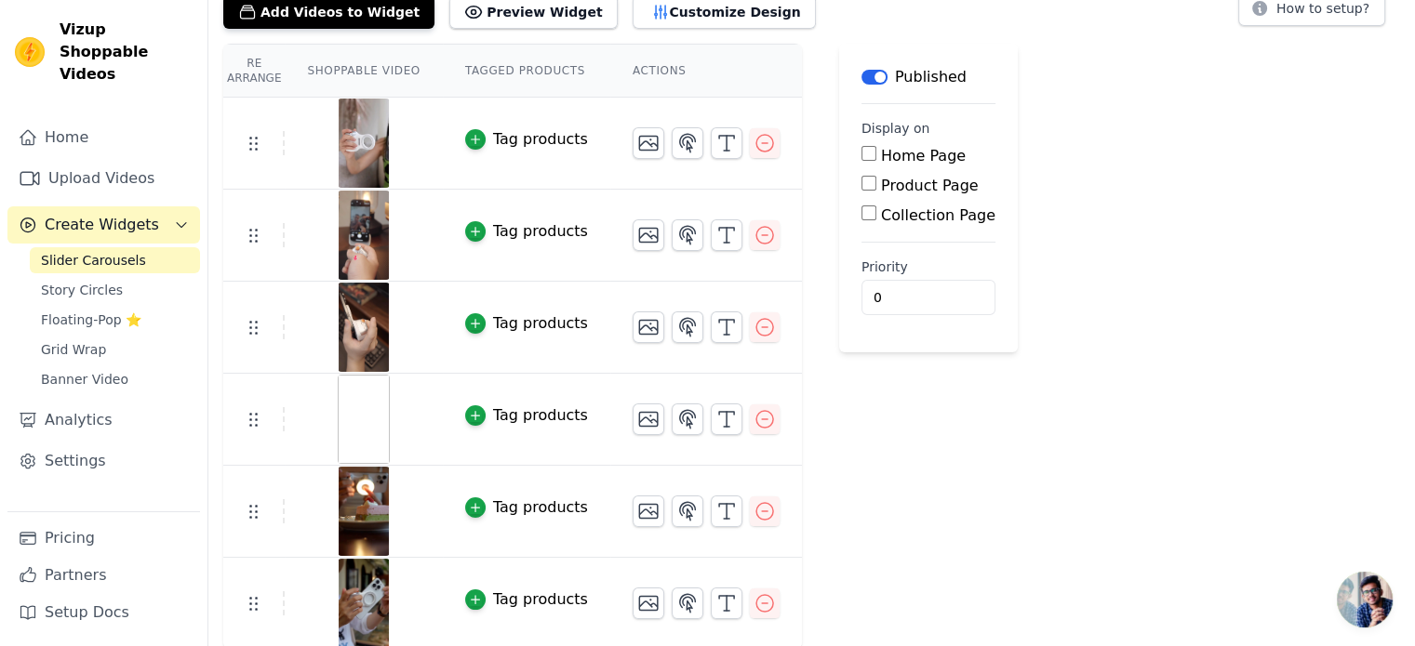
click at [361, 401] on img at bounding box center [364, 419] width 52 height 89
click at [753, 414] on icon "button" at bounding box center [764, 419] width 22 height 22
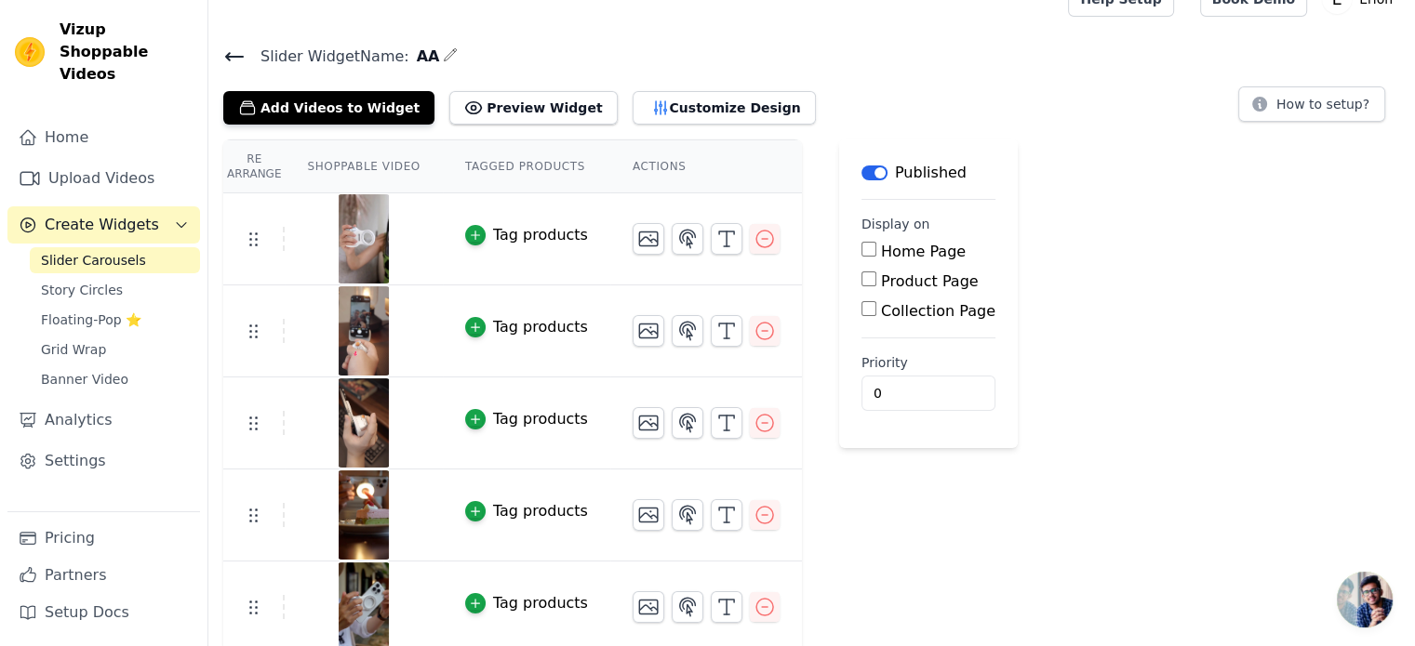
scroll to position [0, 0]
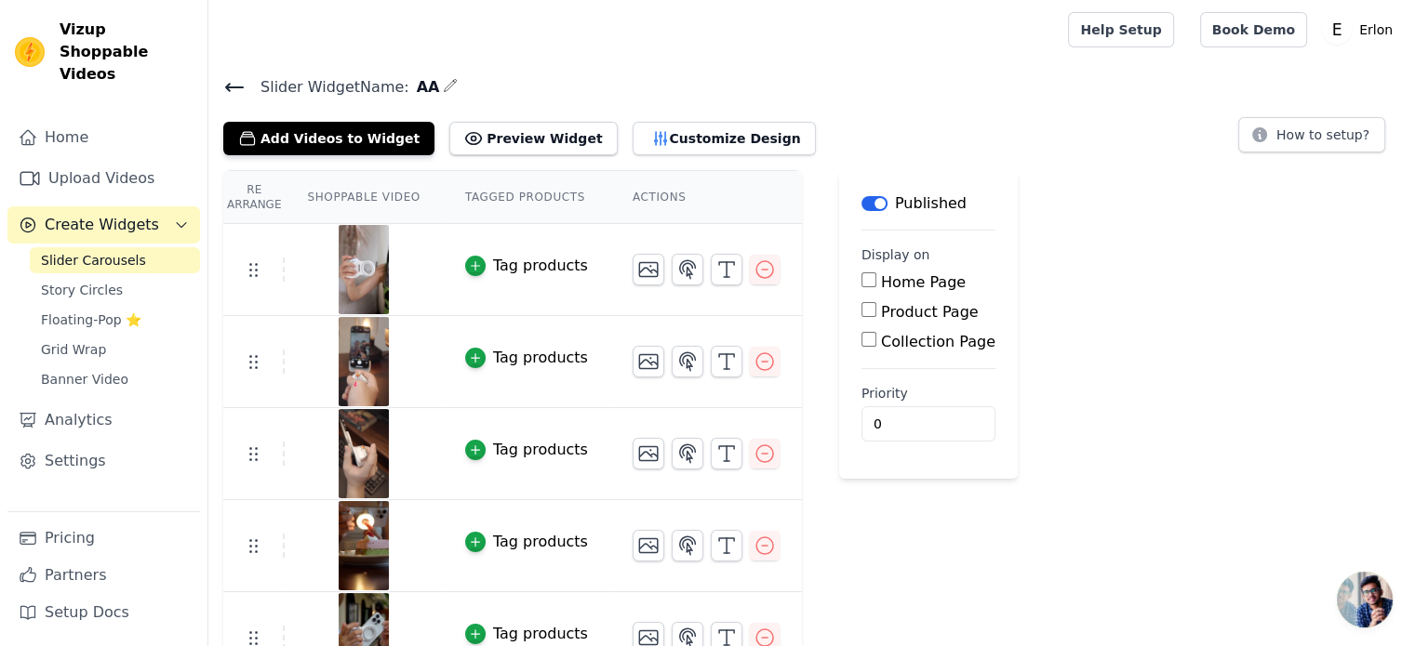
click at [131, 251] on span "Slider Carousels" at bounding box center [93, 260] width 105 height 19
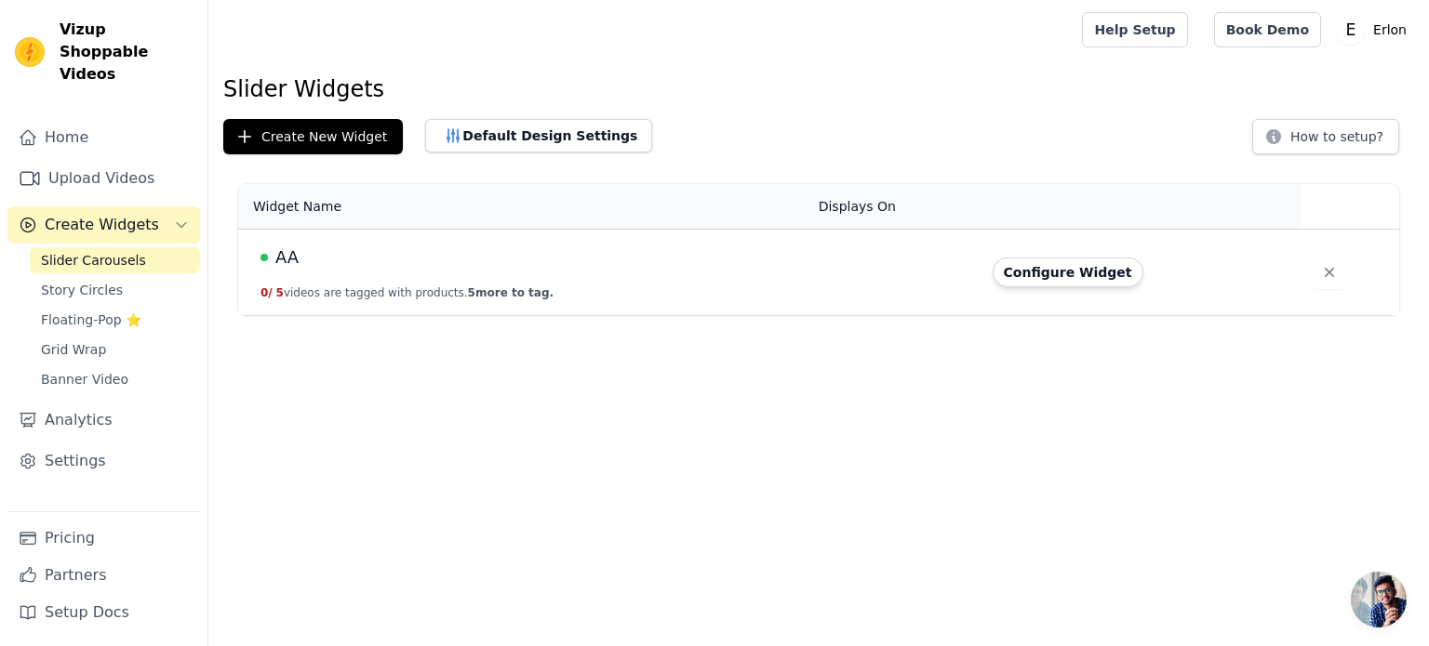
click at [65, 251] on span "Slider Carousels" at bounding box center [93, 260] width 105 height 19
click at [67, 281] on span "Story Circles" at bounding box center [82, 290] width 82 height 19
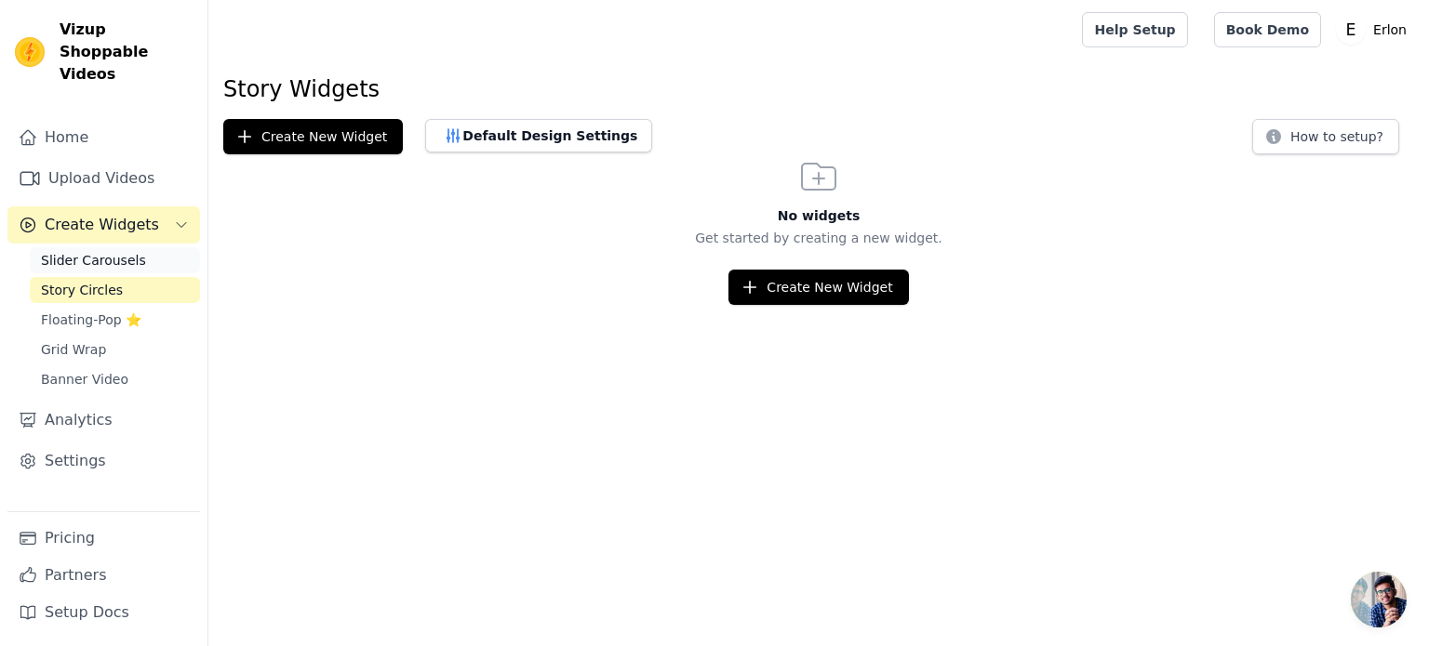
click at [82, 251] on span "Slider Carousels" at bounding box center [93, 260] width 105 height 19
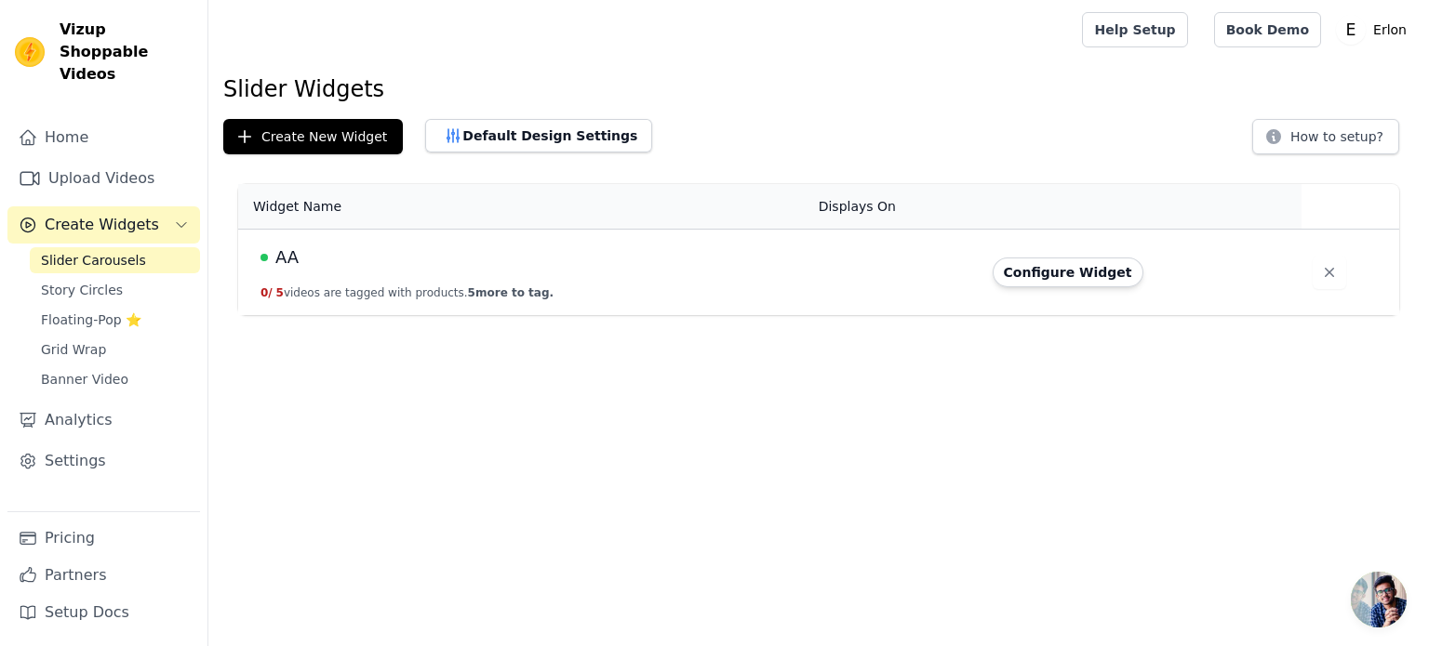
click at [132, 248] on link "Slider Carousels" at bounding box center [115, 260] width 170 height 26
drag, startPoint x: 985, startPoint y: 282, endPoint x: 1060, endPoint y: 273, distance: 75.8
click at [986, 282] on td "Configure Widget" at bounding box center [1141, 273] width 321 height 86
click at [1092, 267] on button "Configure Widget" at bounding box center [1067, 273] width 151 height 30
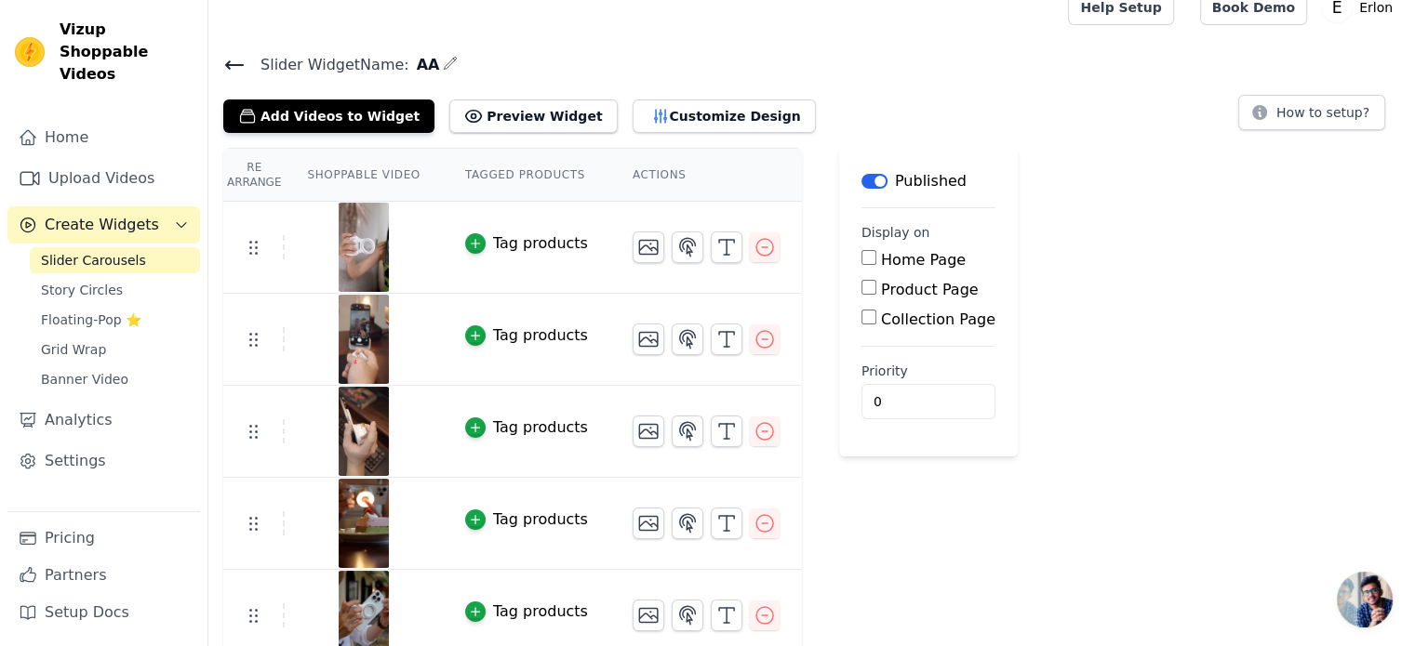
scroll to position [35, 0]
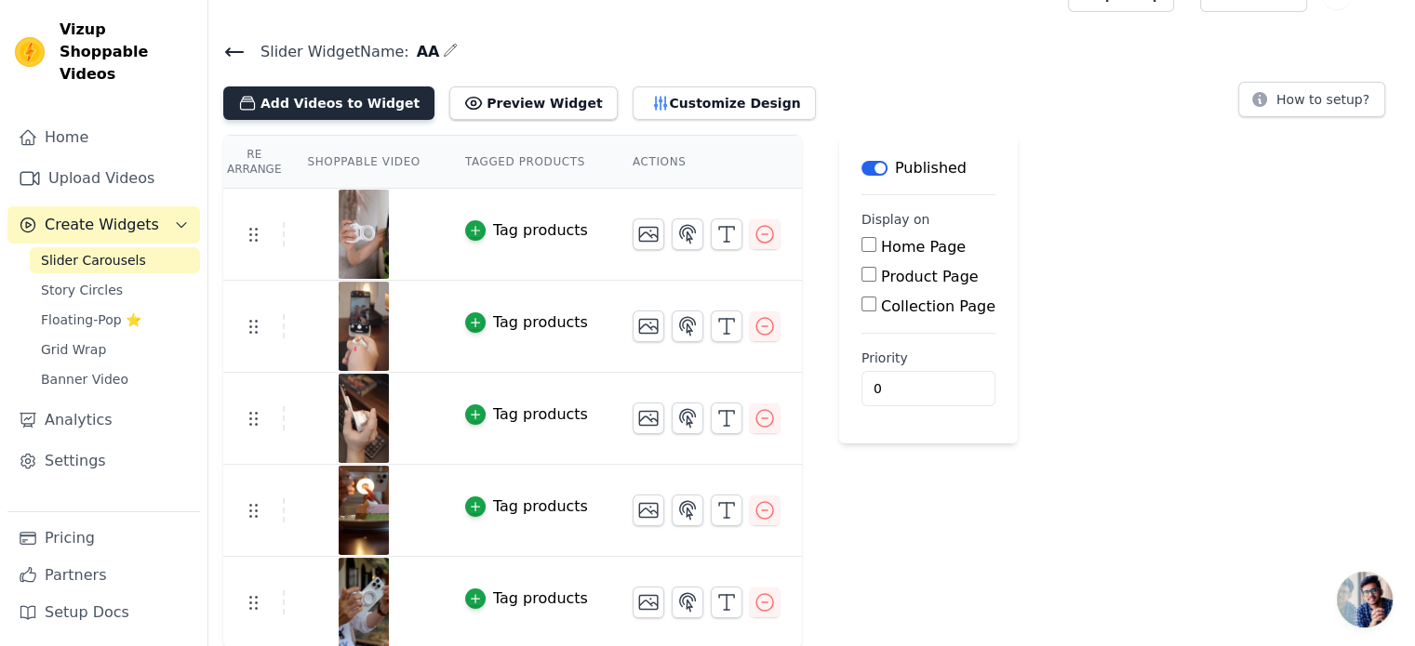
click at [346, 107] on button "Add Videos to Widget" at bounding box center [328, 102] width 211 height 33
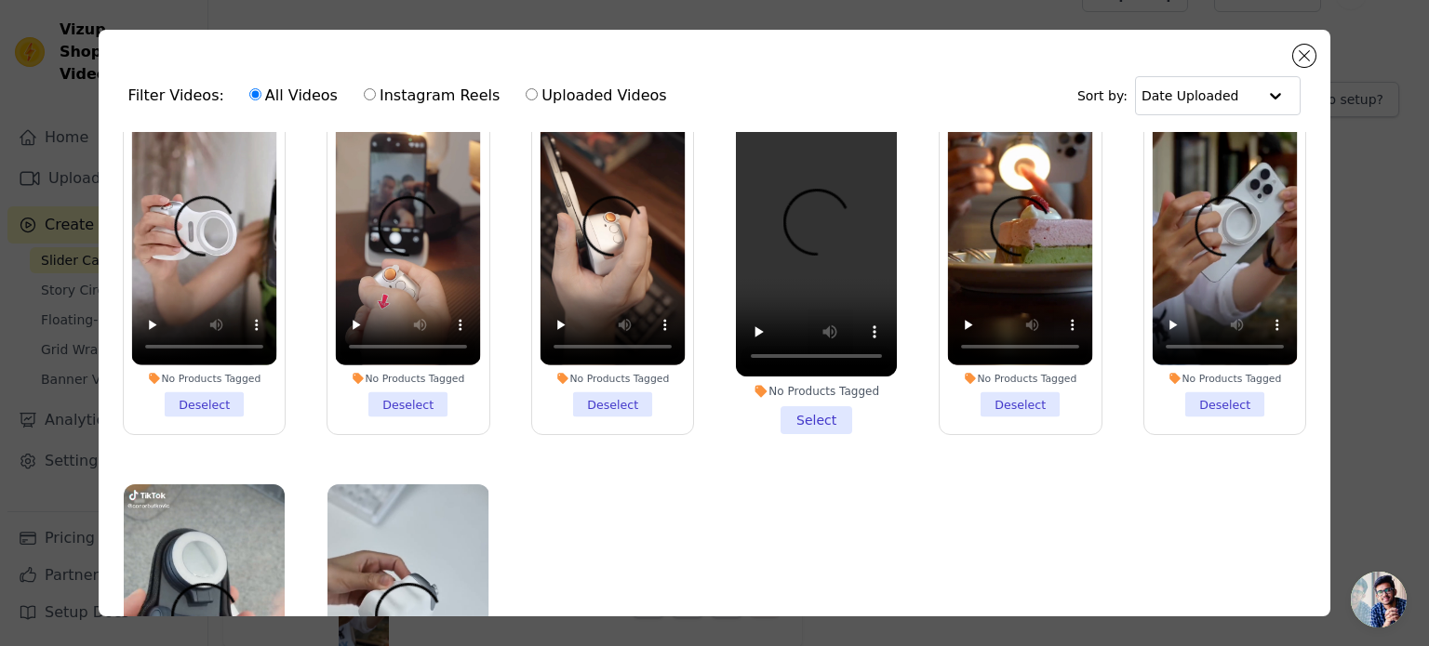
scroll to position [93, 0]
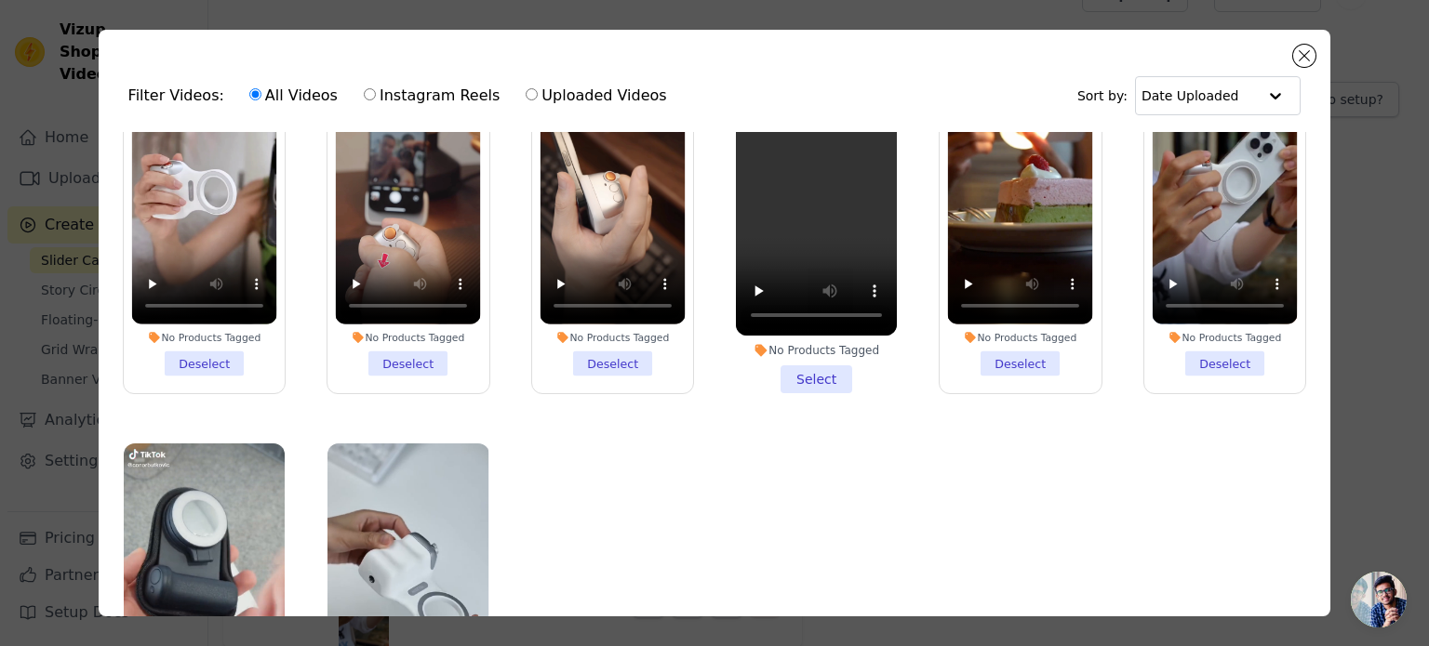
click at [827, 385] on li "No Products Tagged Select" at bounding box center [816, 221] width 161 height 344
click at [0, 0] on input "No Products Tagged Select" at bounding box center [0, 0] width 0 height 0
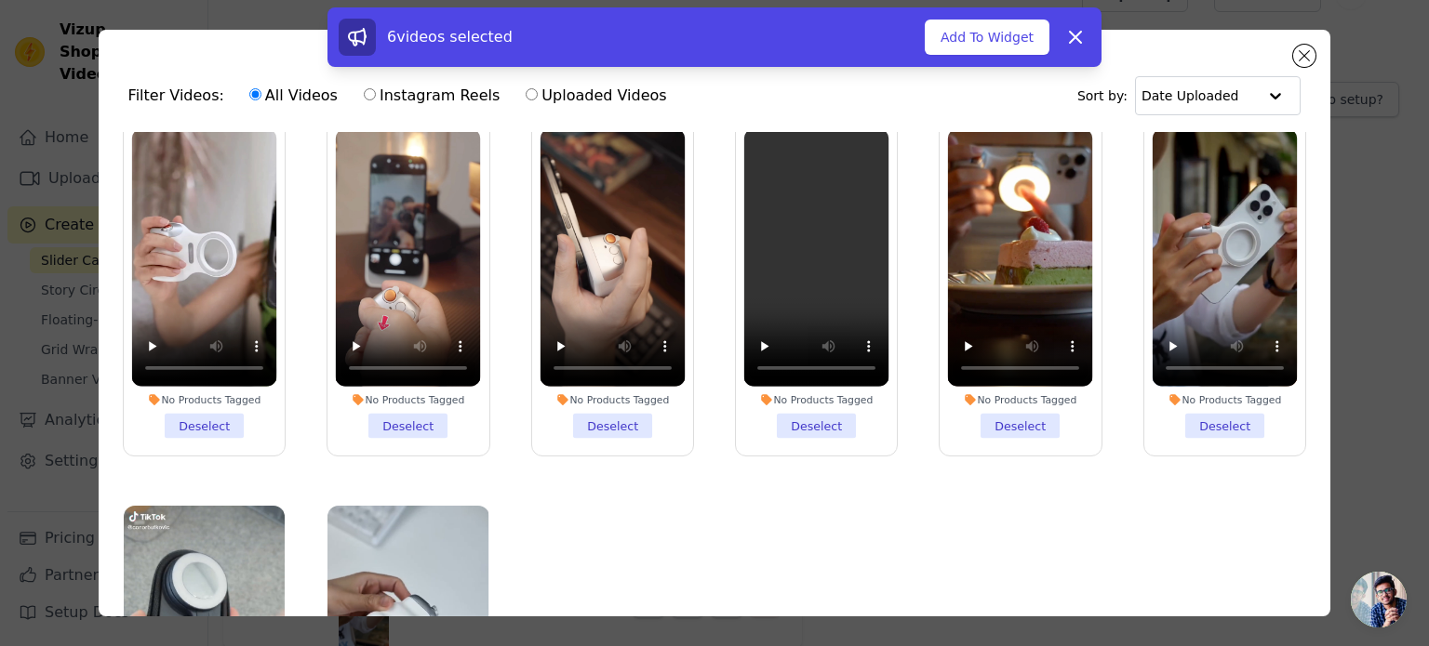
scroll to position [0, 0]
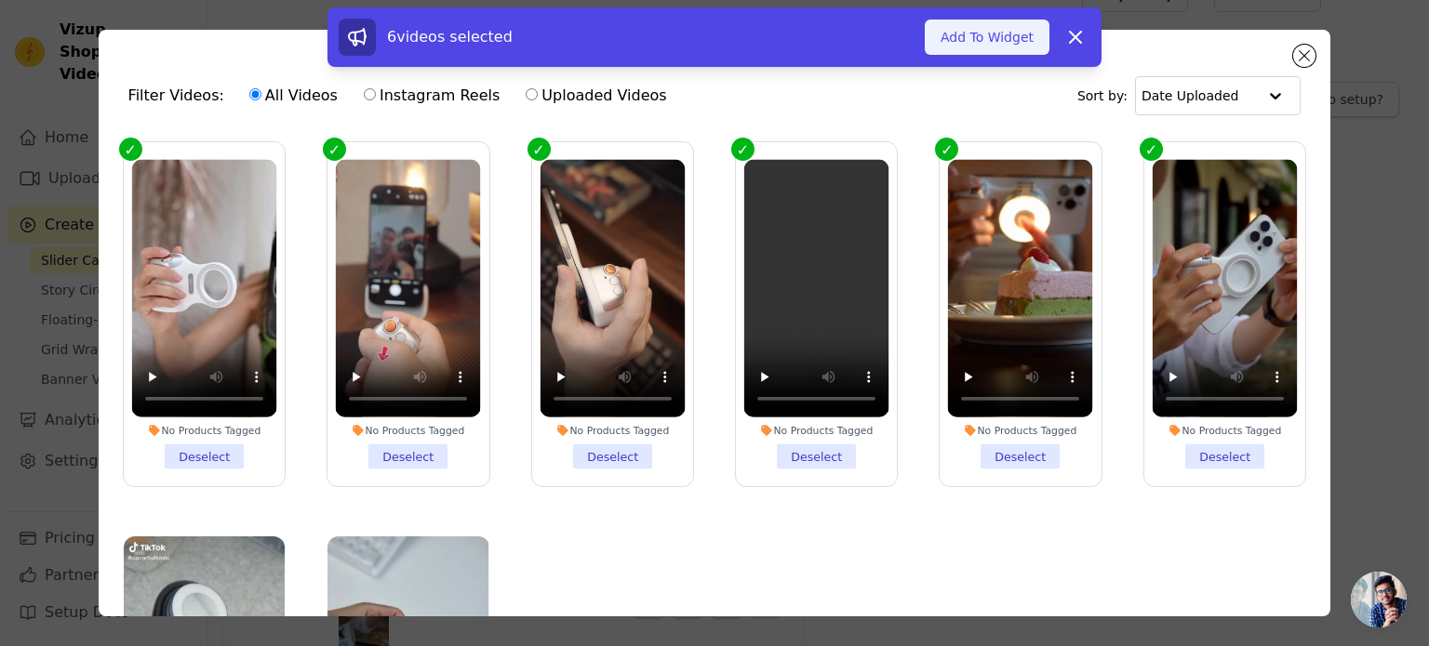
click at [988, 47] on button "Add To Widget" at bounding box center [987, 37] width 125 height 35
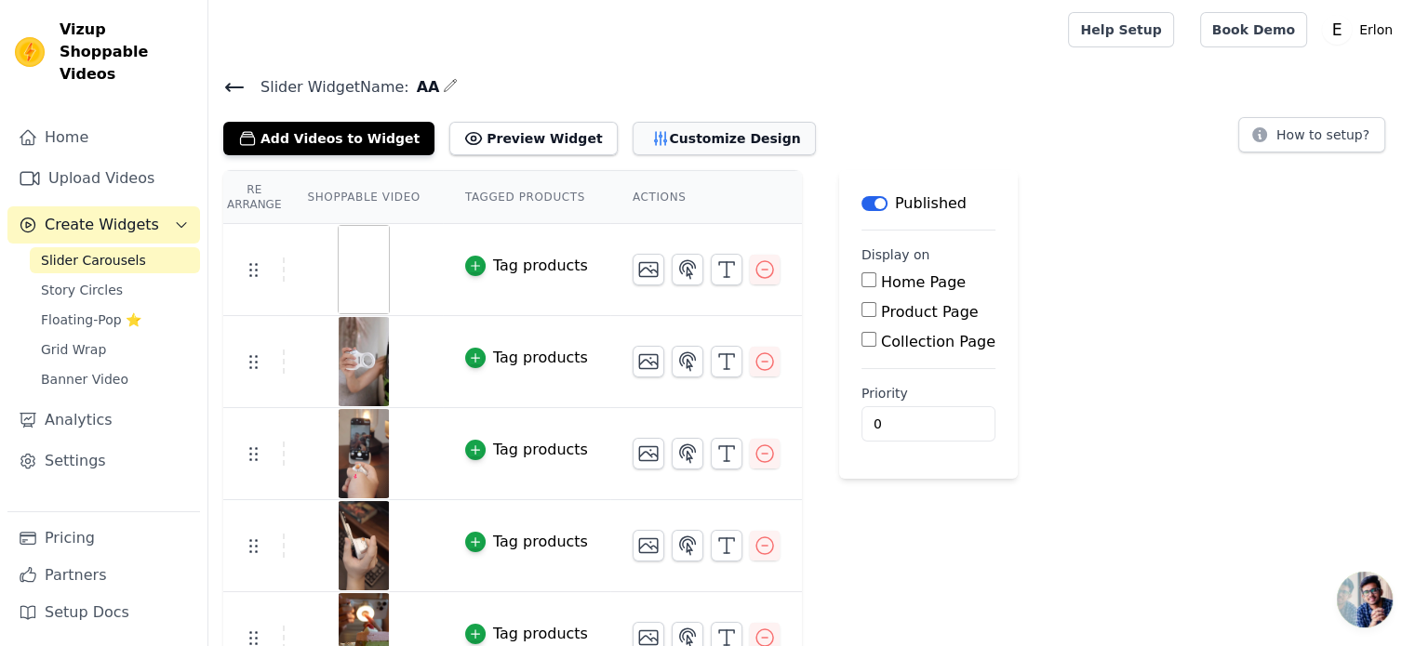
click at [662, 135] on button "Customize Design" at bounding box center [723, 138] width 183 height 33
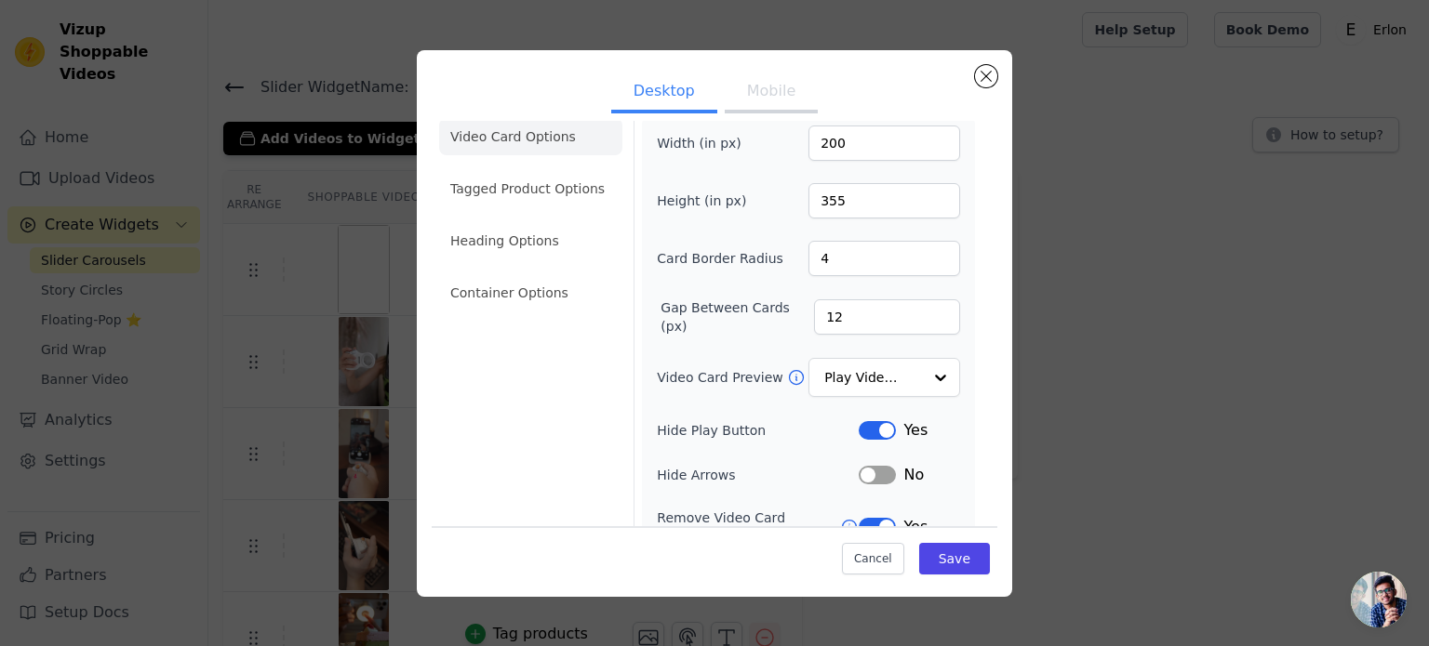
scroll to position [93, 0]
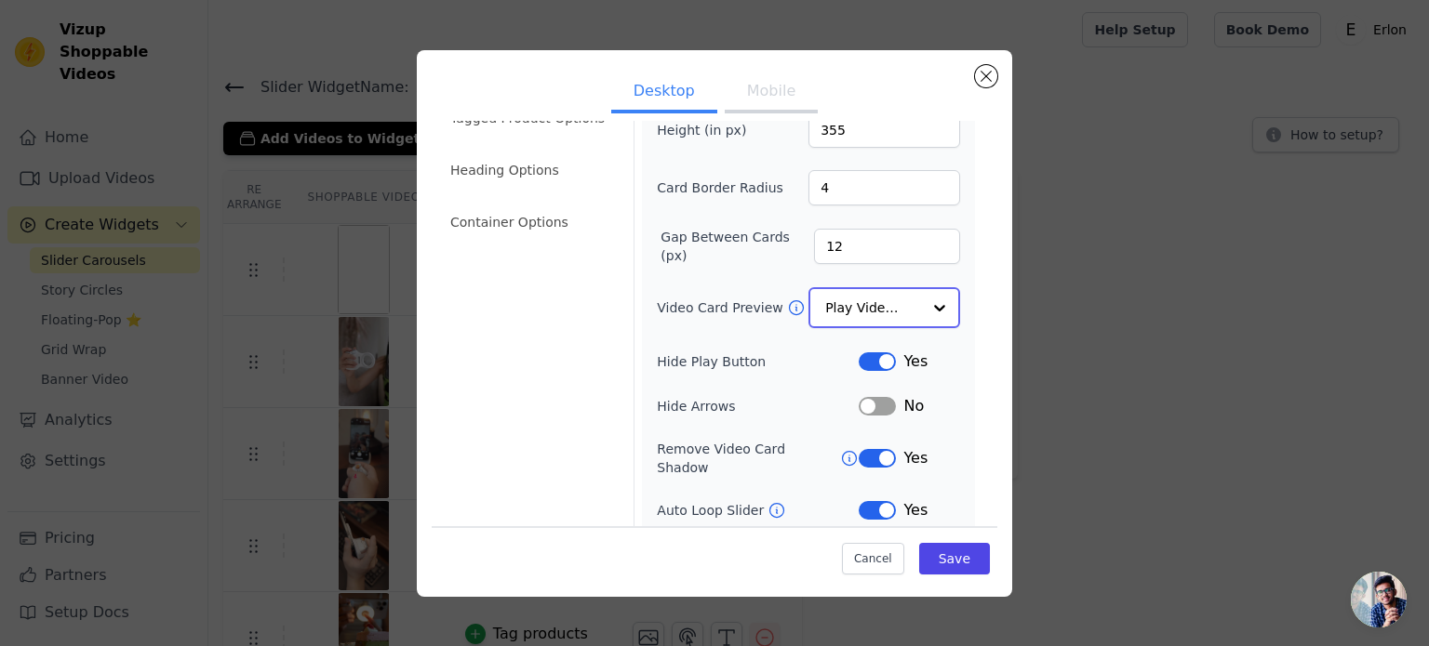
click at [921, 313] on div at bounding box center [939, 307] width 37 height 37
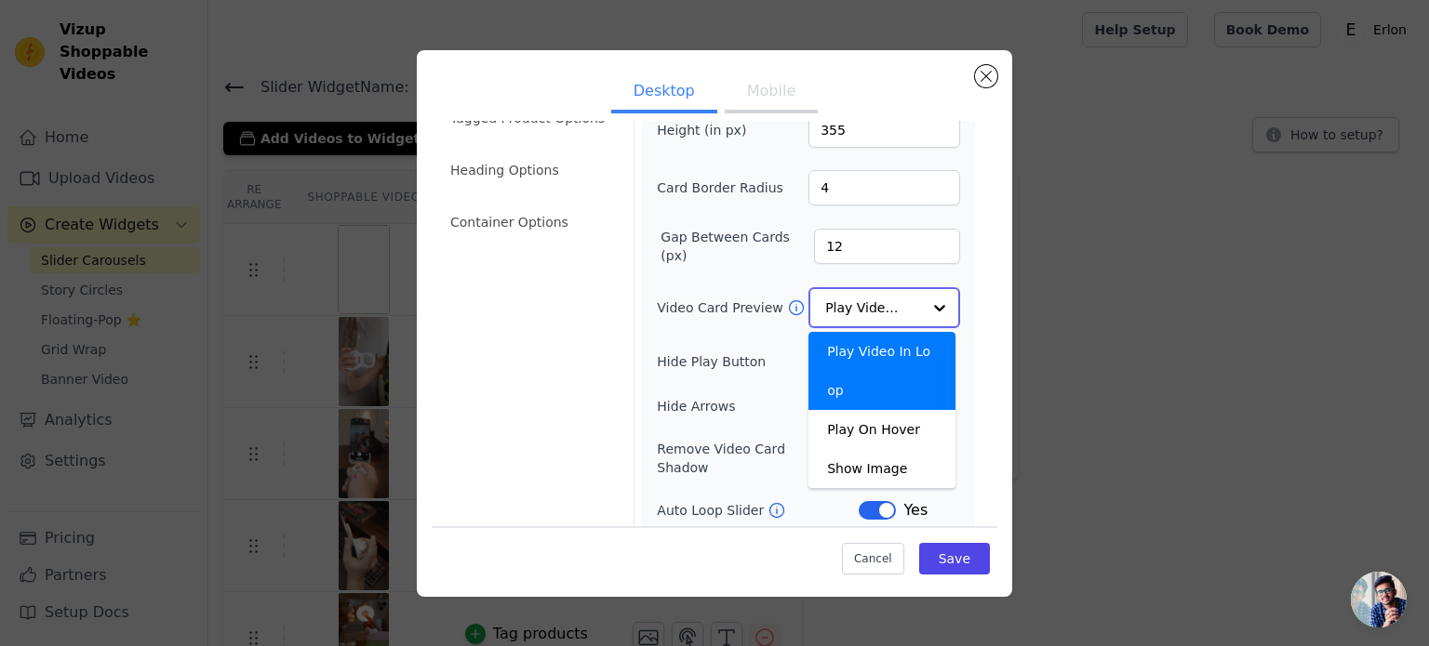
click at [921, 313] on div at bounding box center [939, 307] width 37 height 37
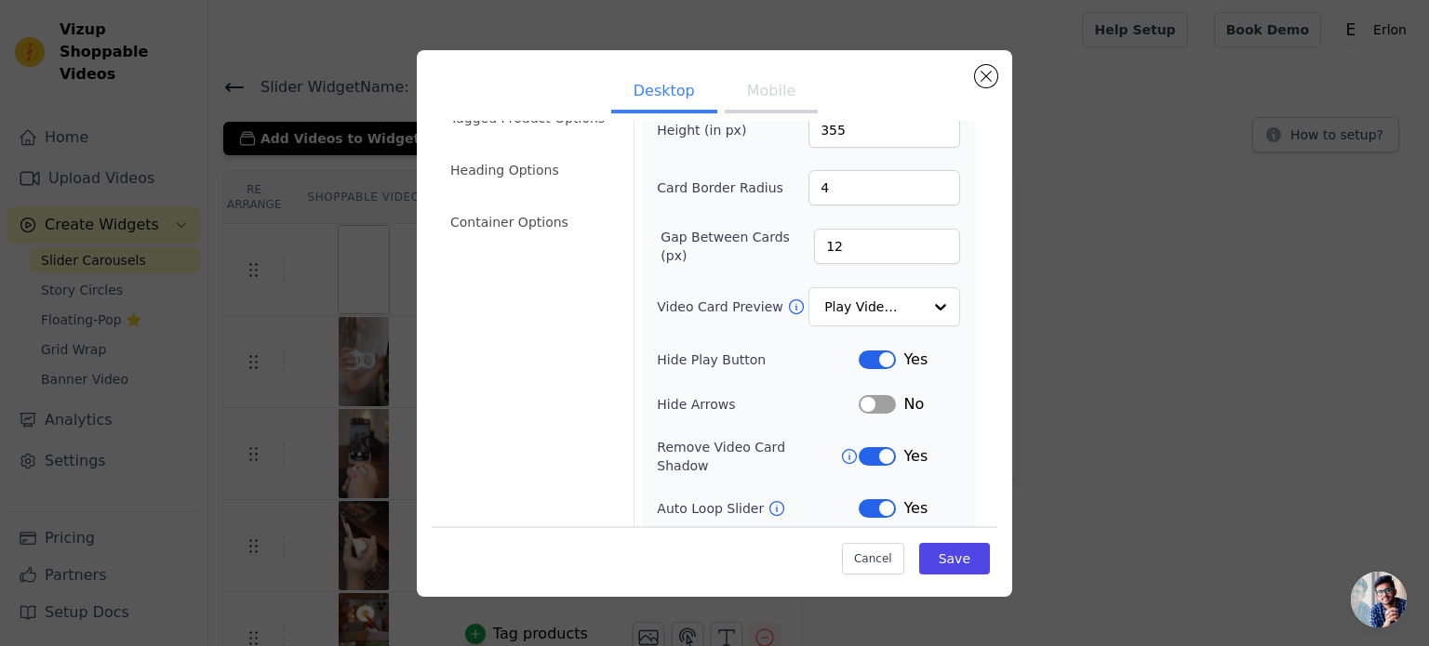
click at [634, 319] on form "Width (in px) 200 Height (in px) 355 Card Border Radius 4 Gap Between Cards (px…" at bounding box center [807, 329] width 349 height 592
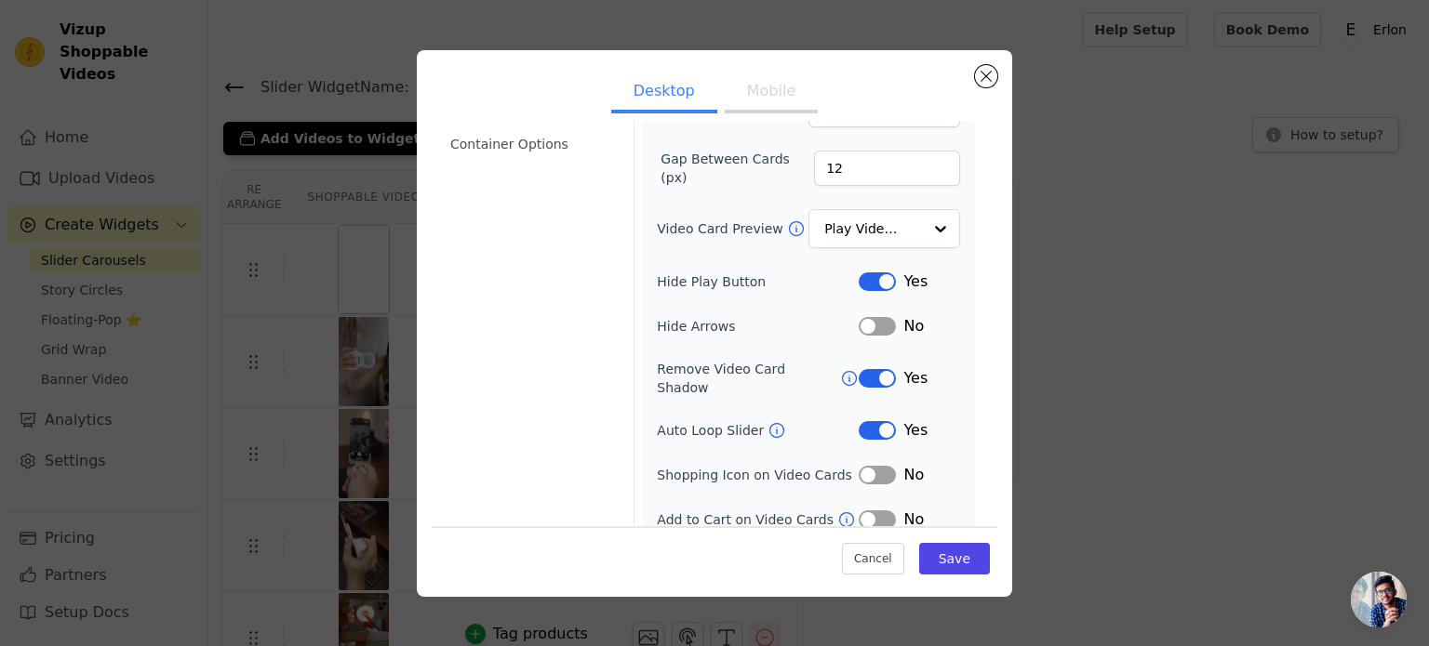
click at [860, 324] on button "Label" at bounding box center [876, 326] width 37 height 19
click at [870, 324] on button "Label" at bounding box center [876, 326] width 37 height 19
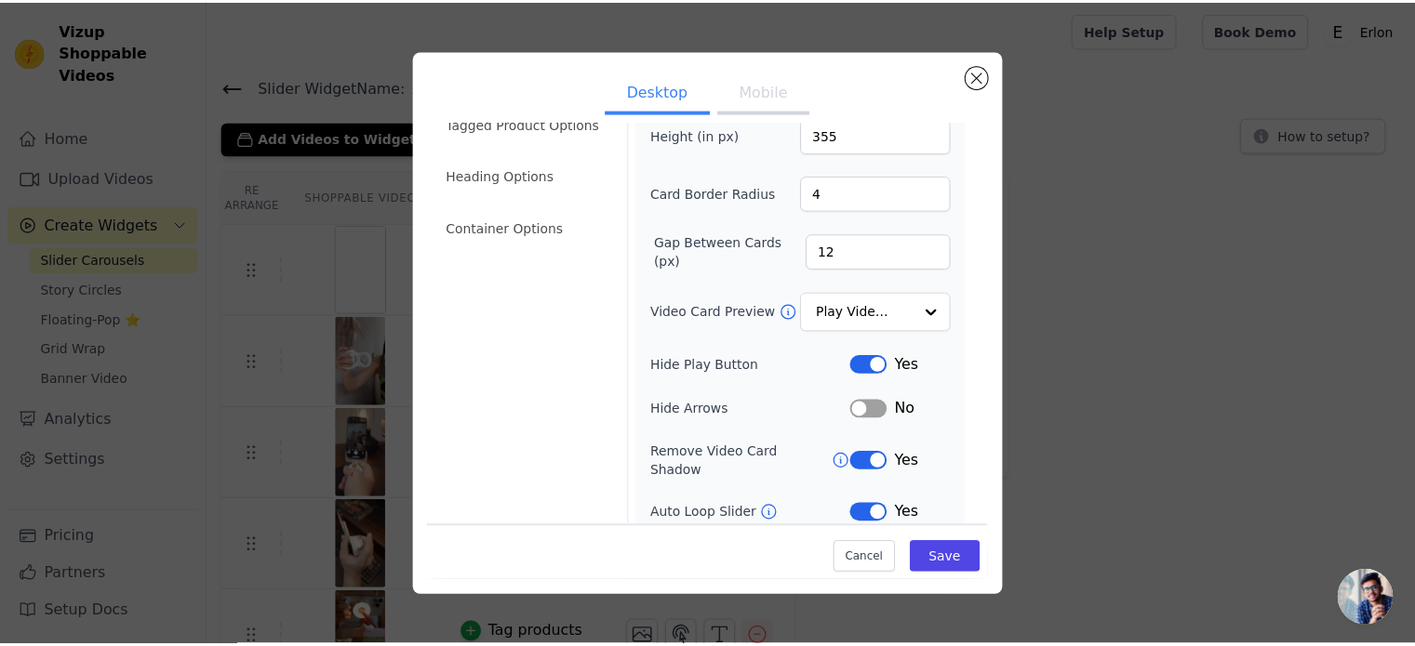
scroll to position [0, 0]
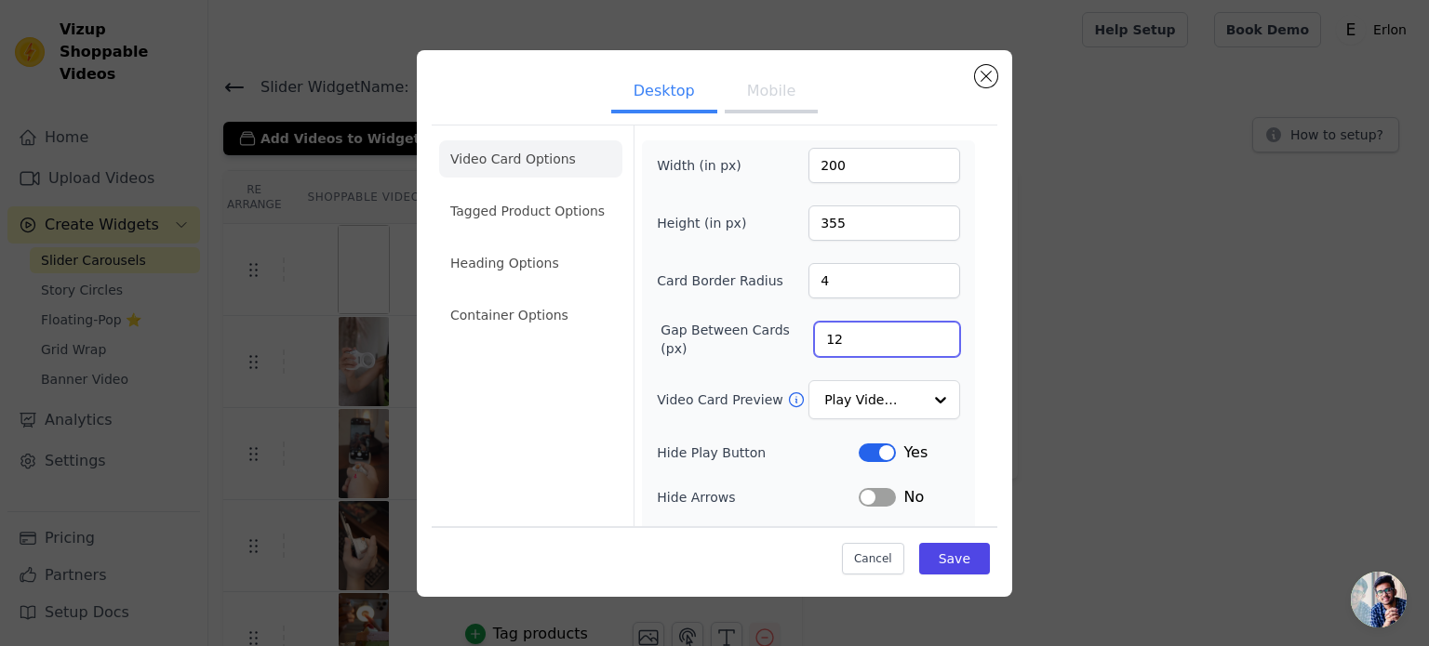
click at [863, 342] on input "12" at bounding box center [887, 339] width 146 height 35
click at [926, 345] on input "11" at bounding box center [887, 339] width 146 height 35
click at [926, 331] on input "12" at bounding box center [887, 339] width 146 height 35
click at [926, 331] on input "13" at bounding box center [887, 339] width 146 height 35
type input "14"
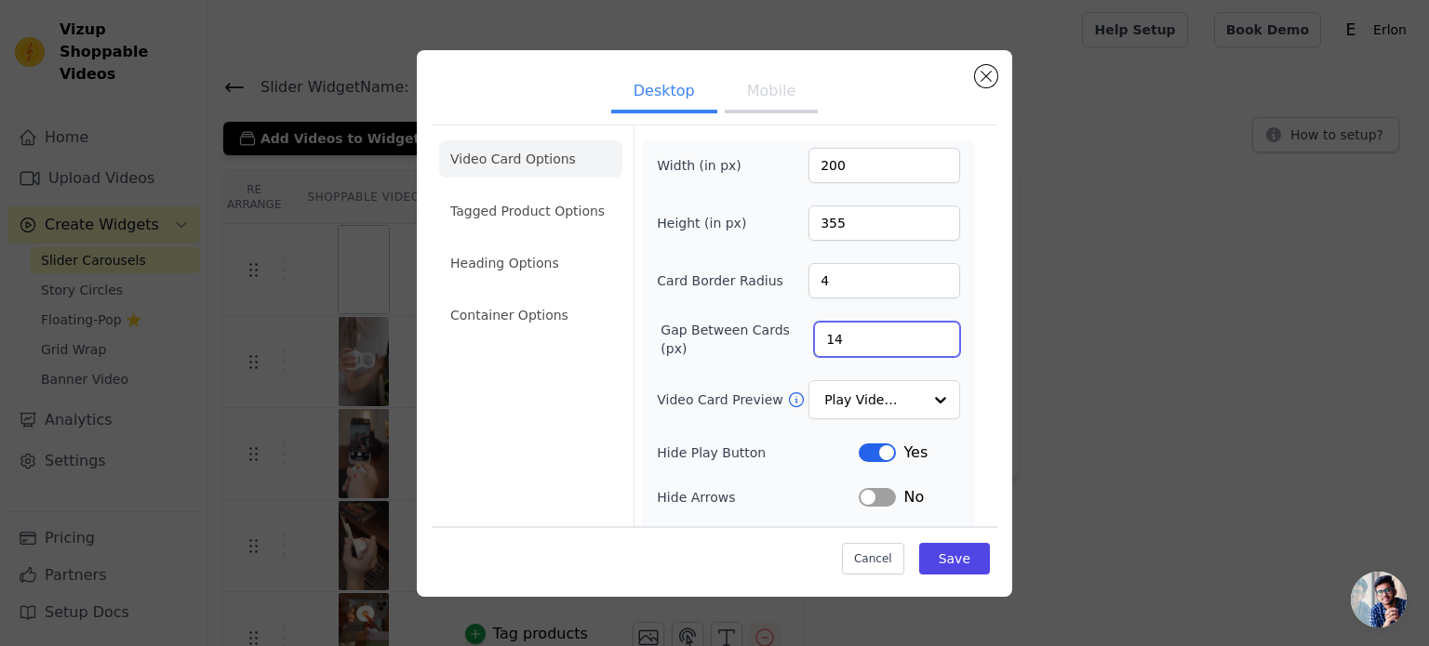
click at [926, 331] on input "14" at bounding box center [887, 339] width 146 height 35
click at [940, 552] on button "Save" at bounding box center [954, 559] width 71 height 32
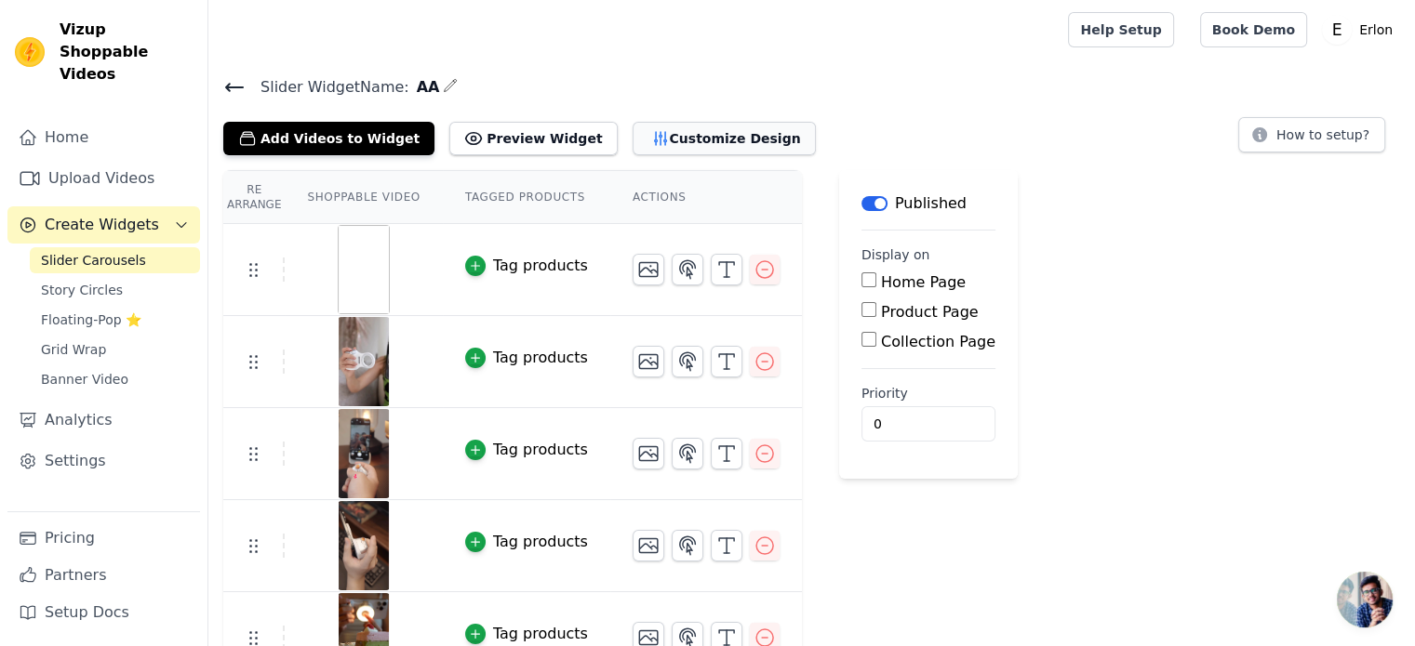
click at [663, 138] on button "Customize Design" at bounding box center [723, 138] width 183 height 33
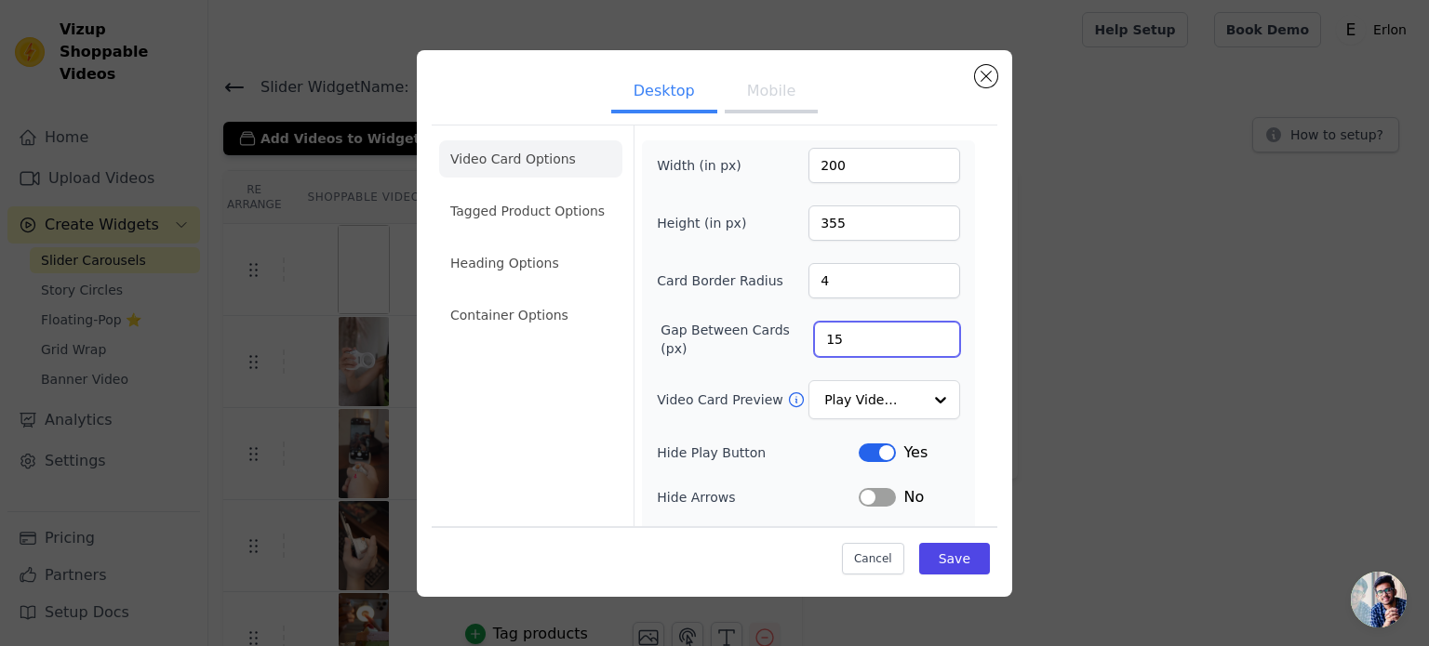
click at [926, 334] on input "15" at bounding box center [887, 339] width 146 height 35
click at [926, 334] on input "16" at bounding box center [887, 339] width 146 height 35
click at [926, 334] on input "17" at bounding box center [887, 339] width 146 height 35
type input "18"
click at [926, 334] on input "18" at bounding box center [887, 339] width 146 height 35
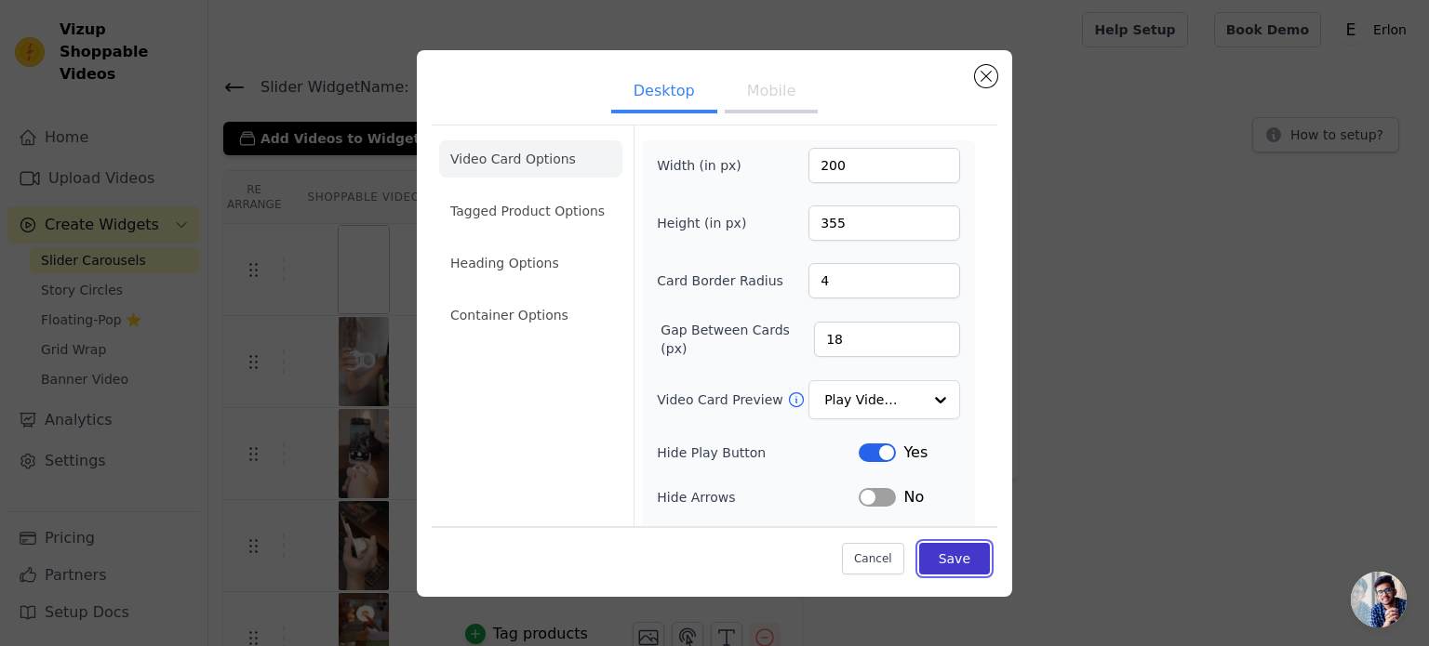
click at [947, 552] on button "Save" at bounding box center [954, 559] width 71 height 32
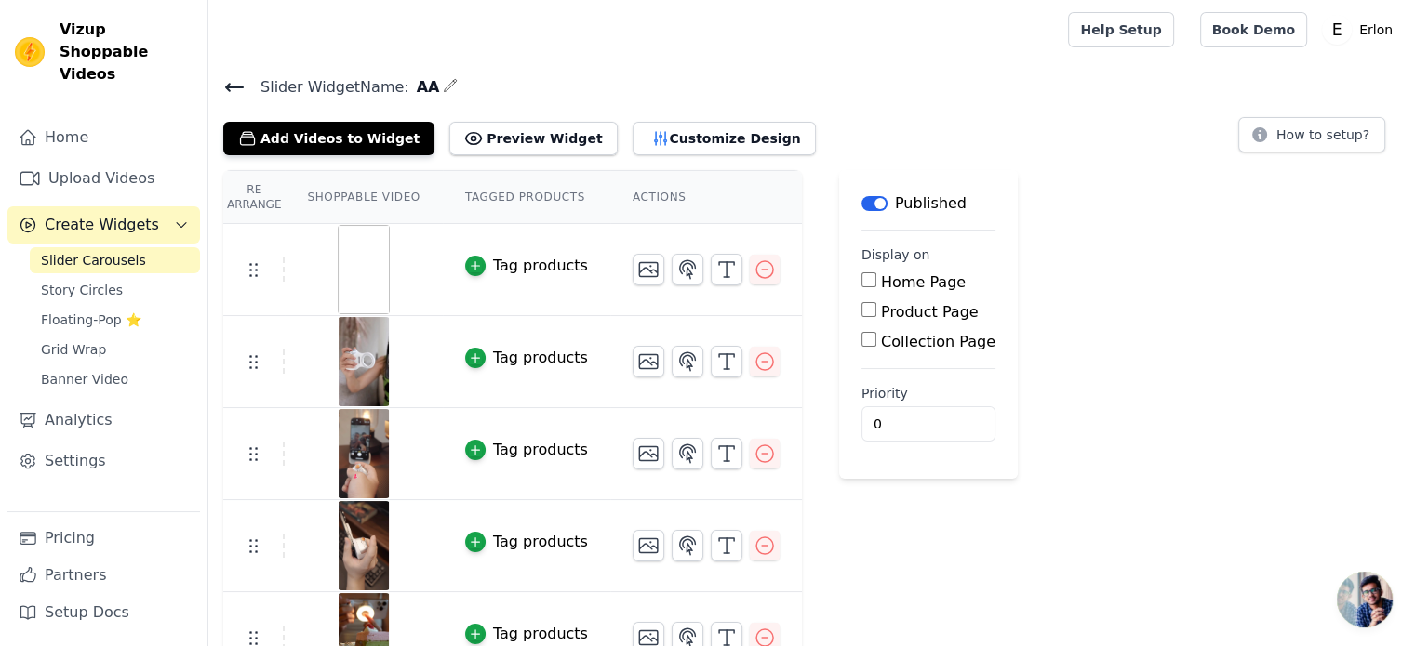
scroll to position [93, 0]
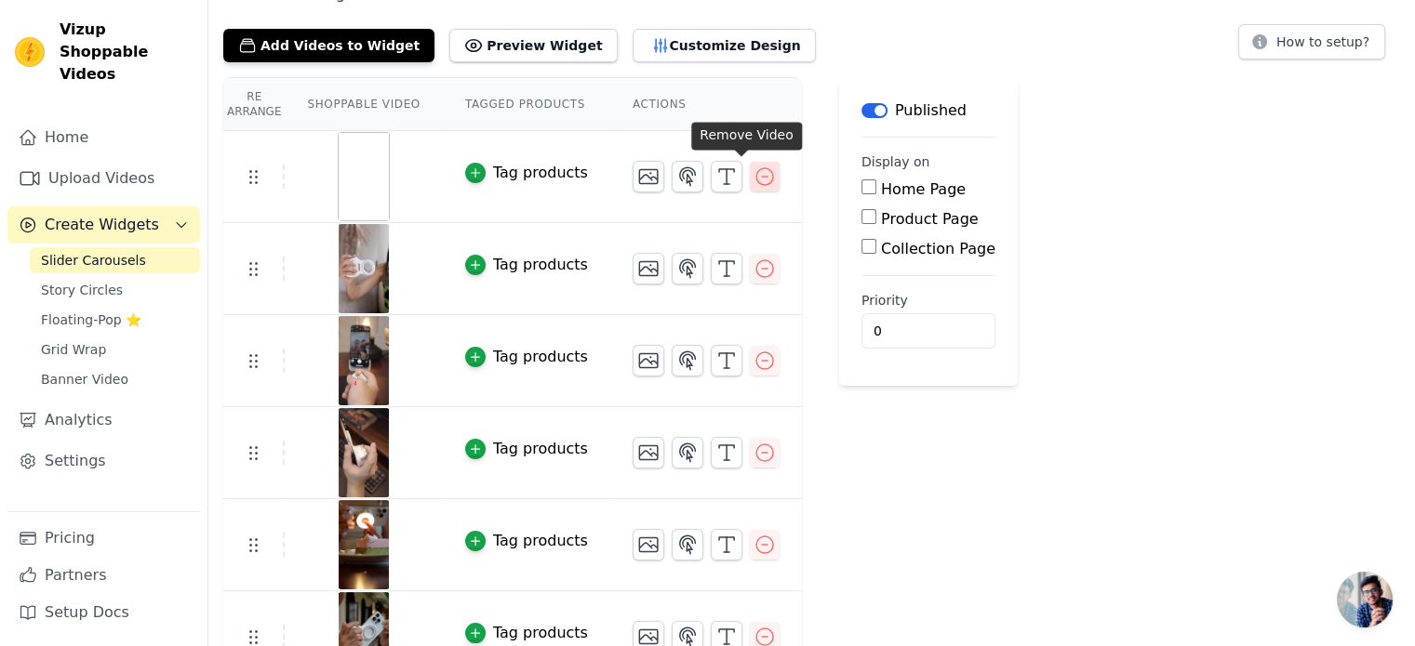
click at [753, 173] on icon "button" at bounding box center [764, 177] width 22 height 22
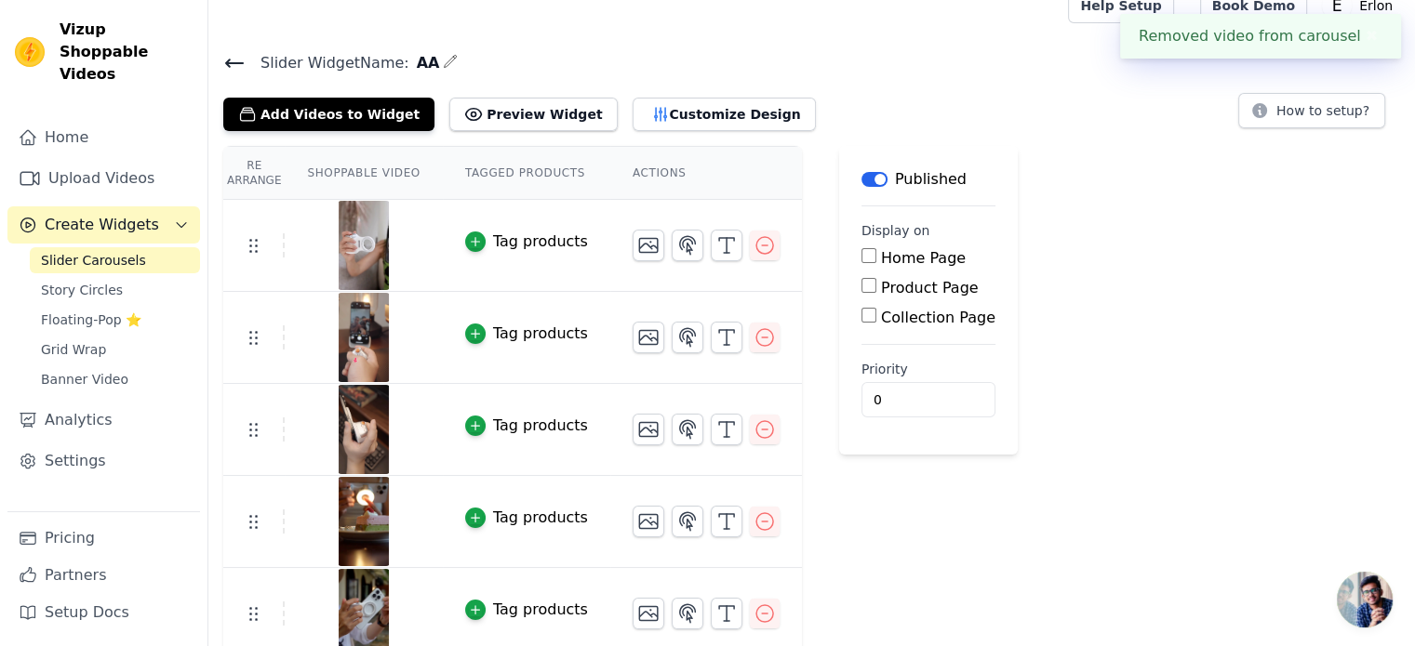
scroll to position [35, 0]
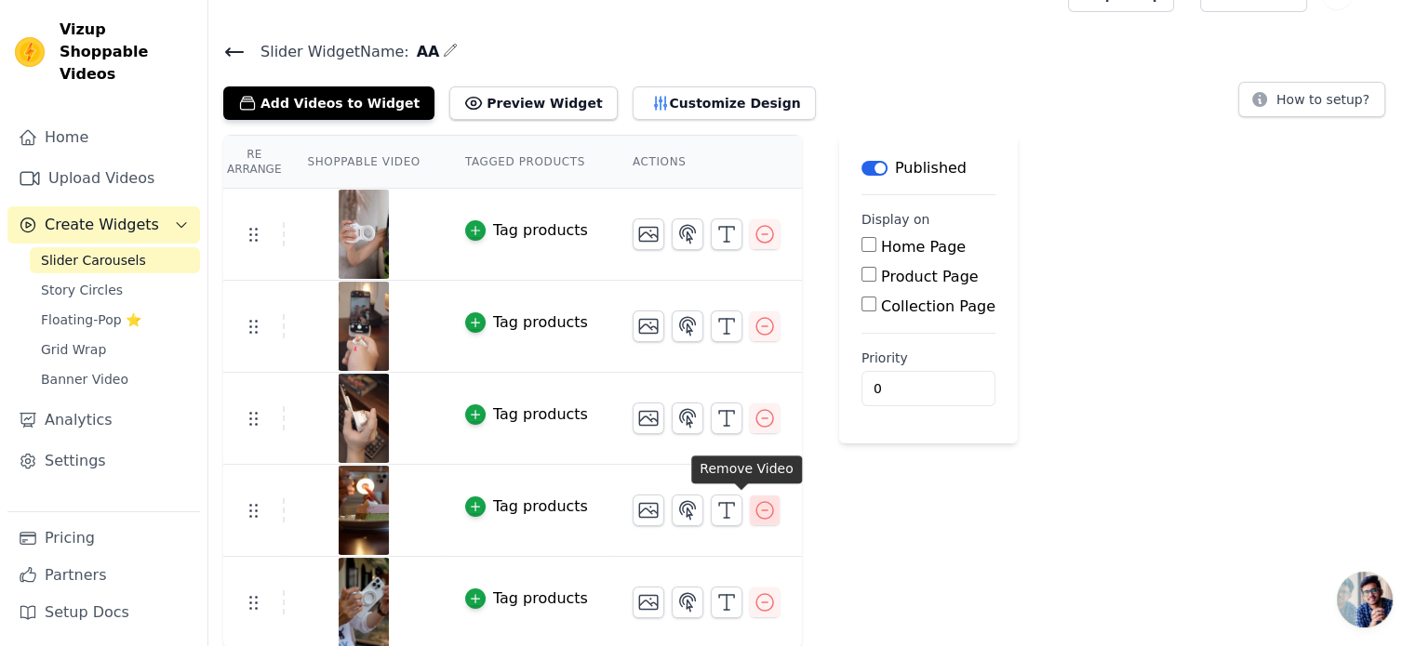
click at [753, 510] on icon "button" at bounding box center [764, 510] width 22 height 22
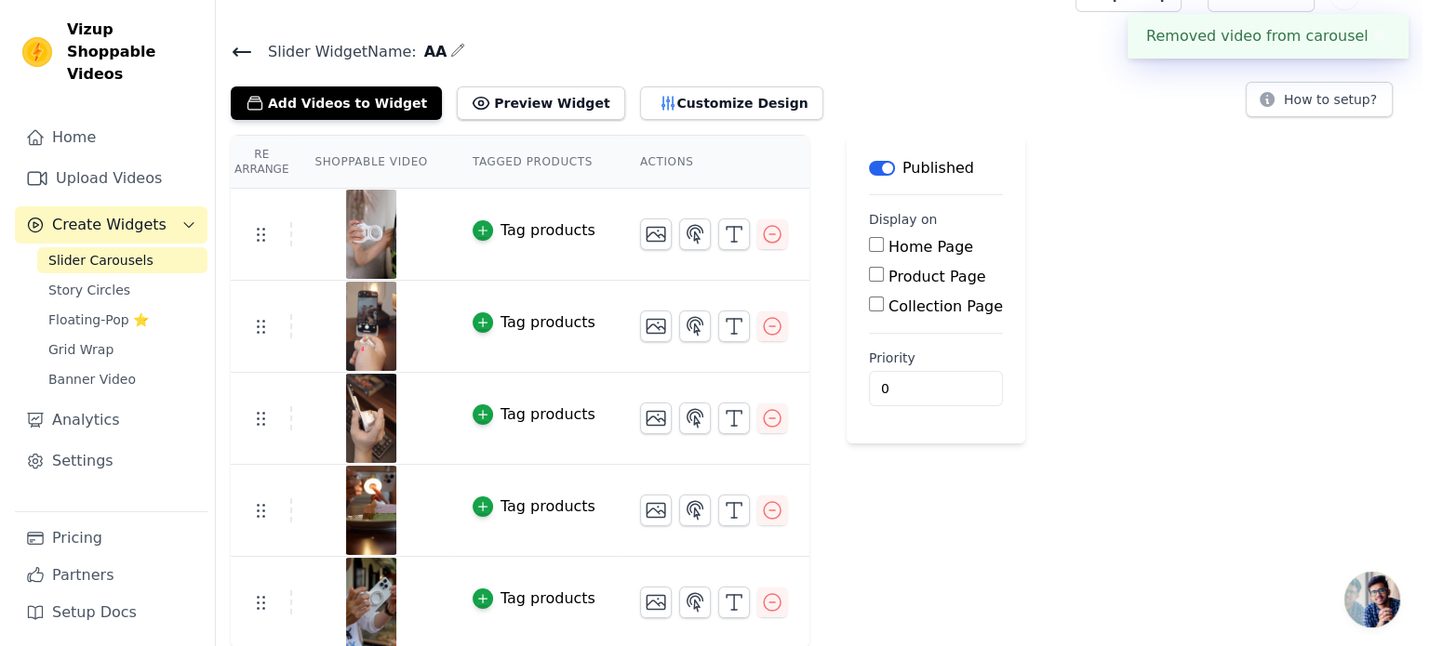
scroll to position [0, 0]
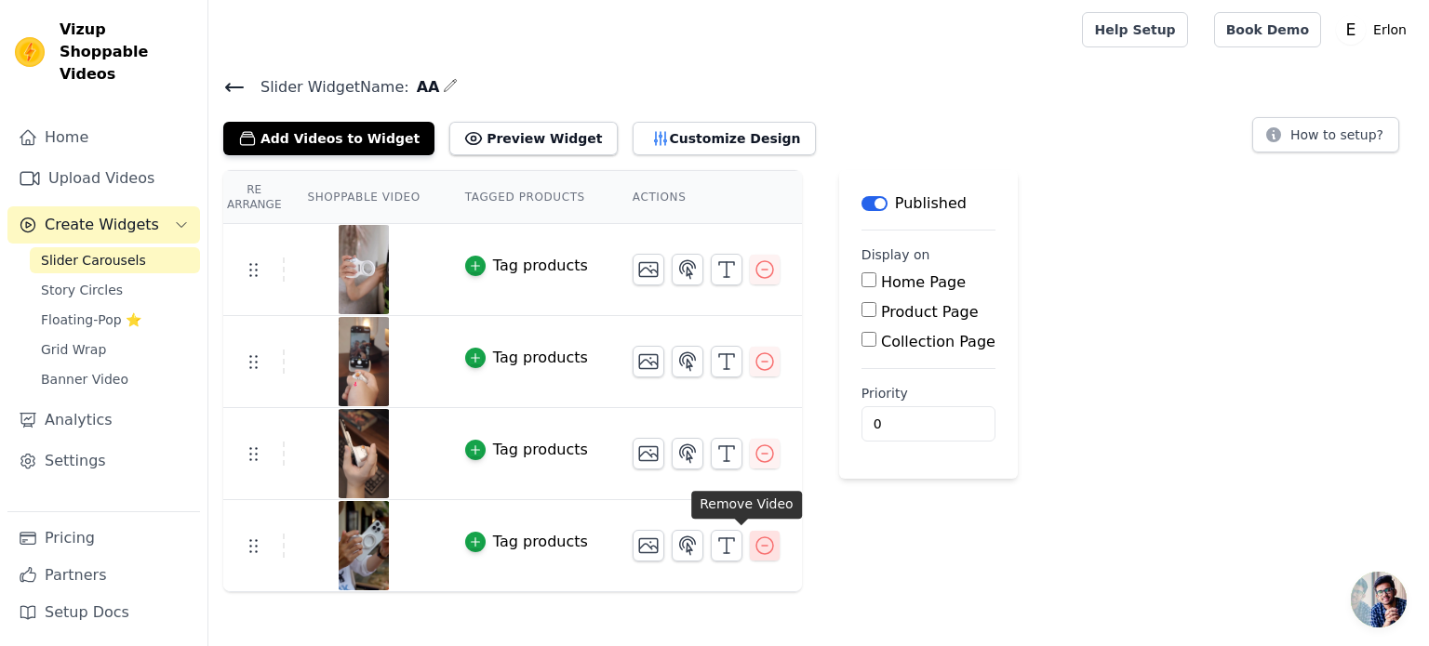
click at [756, 539] on icon "button" at bounding box center [764, 546] width 17 height 17
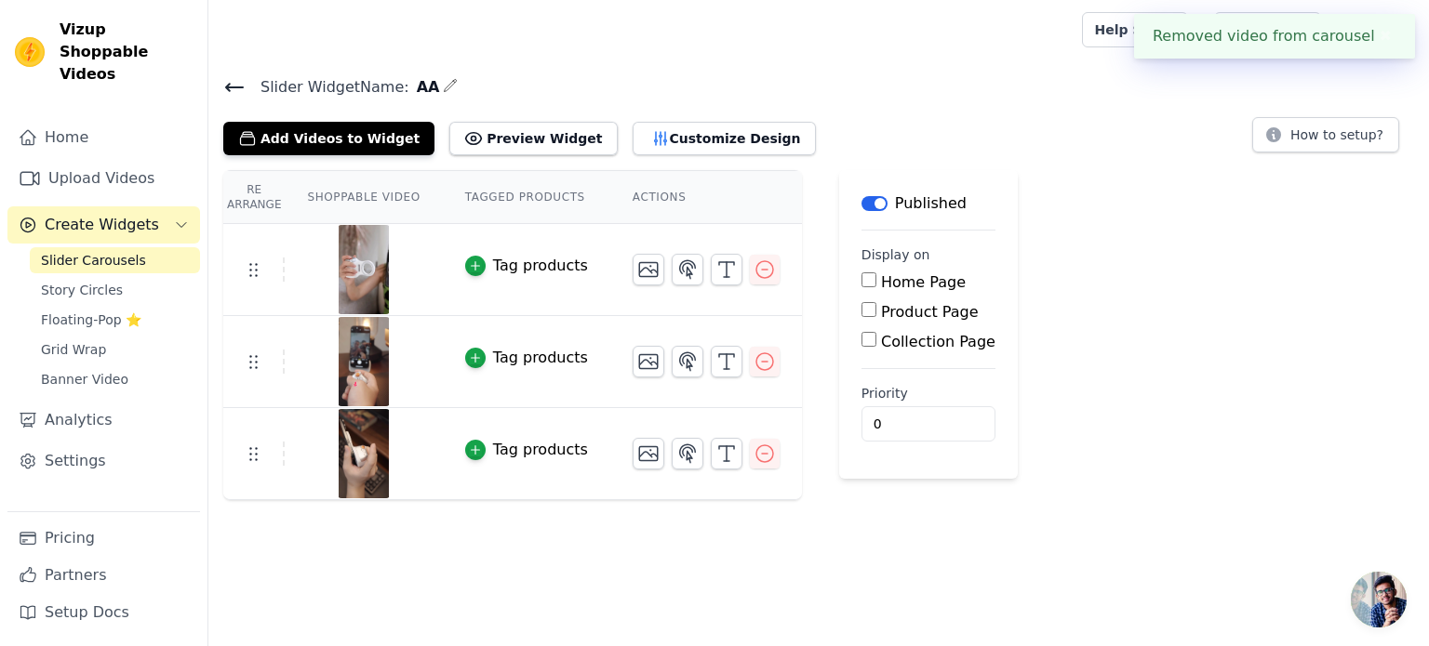
click at [1097, 204] on div "Re Arrange Shoppable Video Tagged Products Actions Tag products Tag products Ta…" at bounding box center [818, 335] width 1220 height 330
